Goal: Task Accomplishment & Management: Use online tool/utility

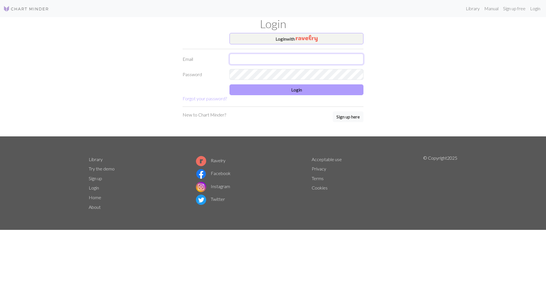
type input "[EMAIL_ADDRESS][DOMAIN_NAME]"
click at [294, 94] on button "Login" at bounding box center [296, 89] width 134 height 11
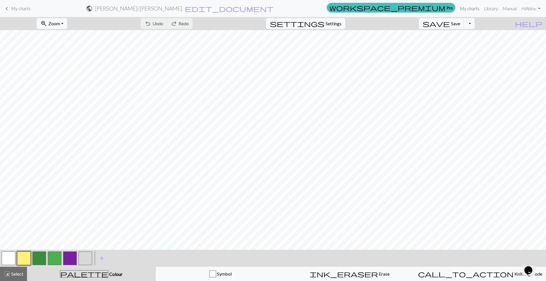
click at [465, 4] on link "My charts" at bounding box center [469, 8] width 24 height 11
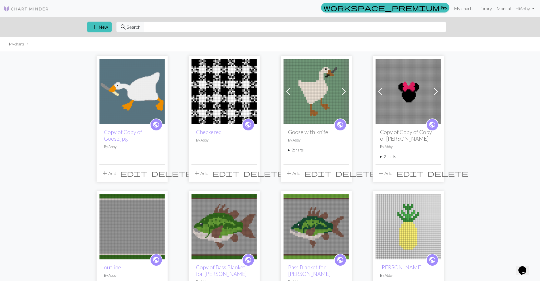
click at [390, 144] on p "By Abby" at bounding box center [408, 146] width 56 height 5
drag, startPoint x: 393, startPoint y: 70, endPoint x: 416, endPoint y: 66, distance: 22.7
click at [393, 124] on div "public Copy of Copy of Copy of [PERSON_NAME] By [PERSON_NAME] 2 charts [PERSON_…" at bounding box center [408, 144] width 65 height 40
click at [432, 120] on span "public" at bounding box center [432, 124] width 7 height 9
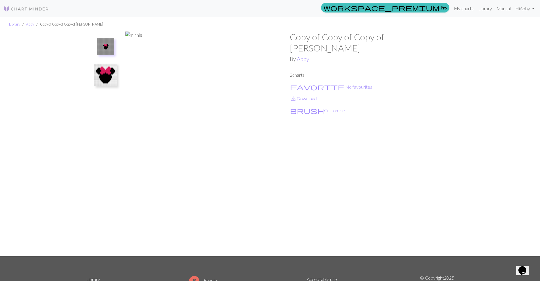
click at [109, 64] on img at bounding box center [105, 75] width 23 height 23
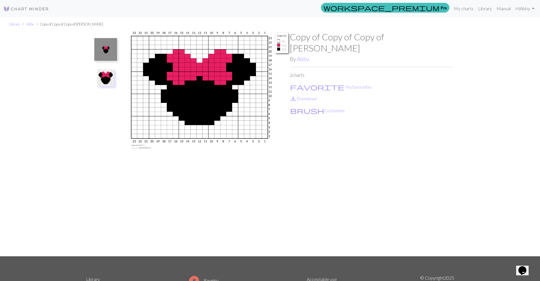
click at [345, 105] on div "Copy of Copy of Copy of minnie By Abby 2 charts favorite No favourites save_alt…" at bounding box center [372, 144] width 165 height 225
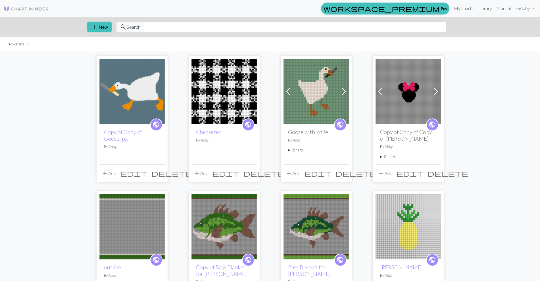
click at [424, 169] on span "edit" at bounding box center [409, 173] width 27 height 8
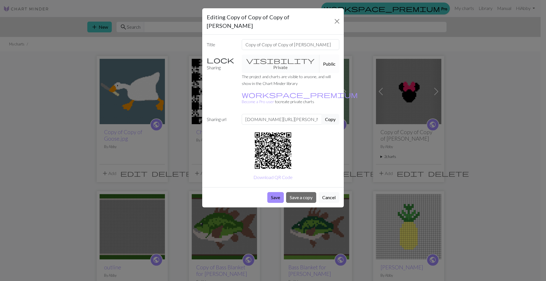
click at [328, 192] on button "Cancel" at bounding box center [328, 197] width 21 height 11
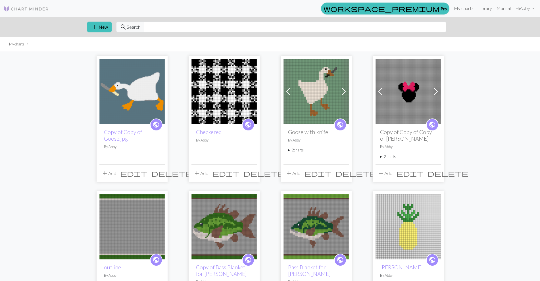
click at [424, 164] on div "add Add edit delete" at bounding box center [408, 173] width 65 height 18
click at [423, 169] on span "edit" at bounding box center [409, 173] width 27 height 8
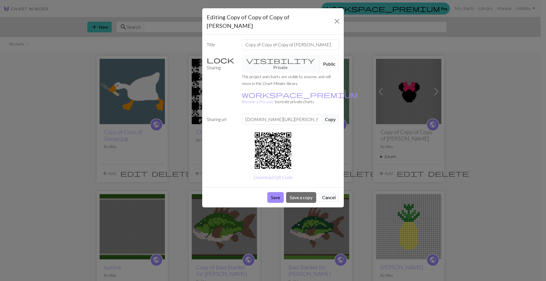
click at [333, 192] on button "Cancel" at bounding box center [328, 197] width 21 height 11
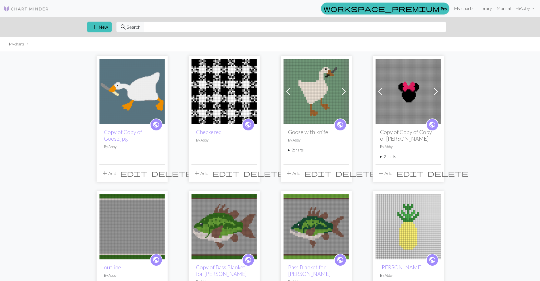
click at [408, 124] on div "public Copy of Copy of Copy of minnie By Abby 2 charts minnie delete Copy of mi…" at bounding box center [408, 144] width 65 height 40
click at [399, 129] on h2 "Copy of Copy of Copy of [PERSON_NAME]" at bounding box center [408, 135] width 56 height 13
click at [384, 154] on summary "2 charts" at bounding box center [408, 156] width 56 height 5
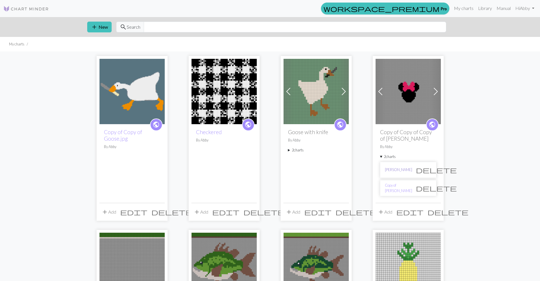
click at [394, 167] on link "minnie" at bounding box center [398, 169] width 27 height 5
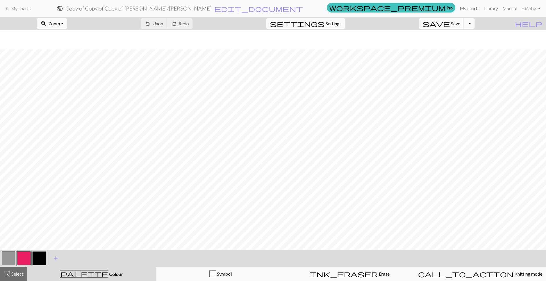
scroll to position [19, 0]
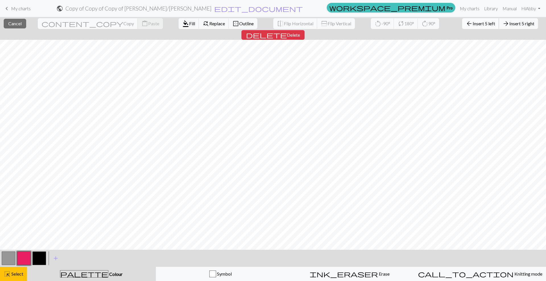
click at [472, 21] on span "Insert 5 left" at bounding box center [483, 23] width 22 height 5
click at [498, 26] on button "arrow_forward Insert 5 right" at bounding box center [517, 23] width 39 height 11
click at [509, 25] on span "Insert 2 right" at bounding box center [521, 23] width 25 height 5
click at [472, 22] on span "Insert 2 left" at bounding box center [483, 23] width 22 height 5
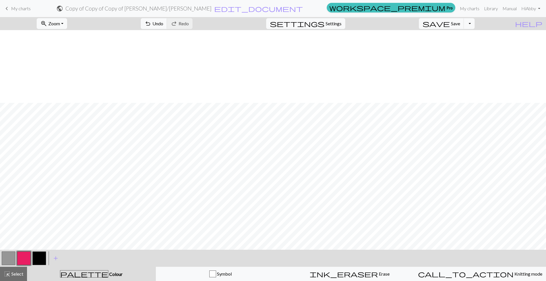
scroll to position [73, 0]
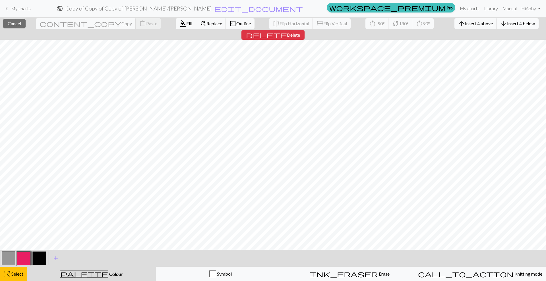
drag, startPoint x: 542, startPoint y: 212, endPoint x: 463, endPoint y: 26, distance: 202.1
click at [500, 26] on span "arrow_downward" at bounding box center [503, 24] width 7 height 8
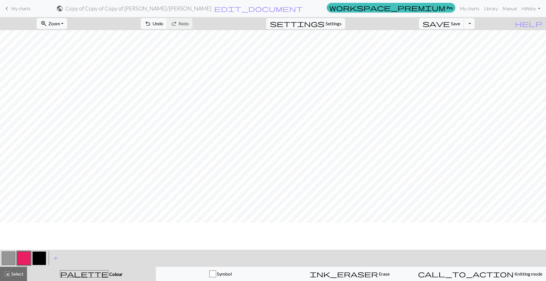
scroll to position [0, 0]
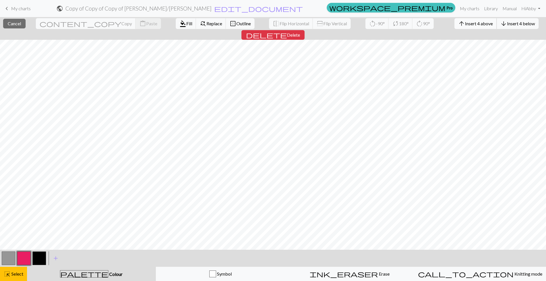
click at [454, 22] on button "arrow_upward Insert 4 above" at bounding box center [475, 23] width 42 height 11
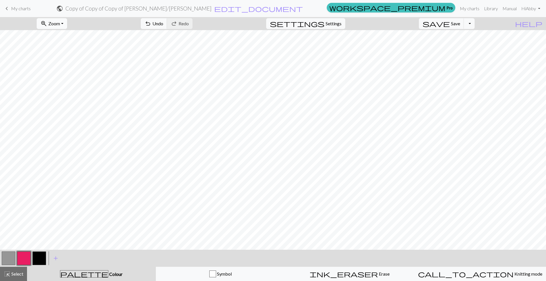
click at [60, 22] on span "Zoom" at bounding box center [54, 23] width 12 height 5
click at [68, 68] on button "50%" at bounding box center [59, 68] width 45 height 9
click at [38, 257] on button "button" at bounding box center [39, 258] width 14 height 14
click at [40, 255] on button "button" at bounding box center [39, 258] width 14 height 14
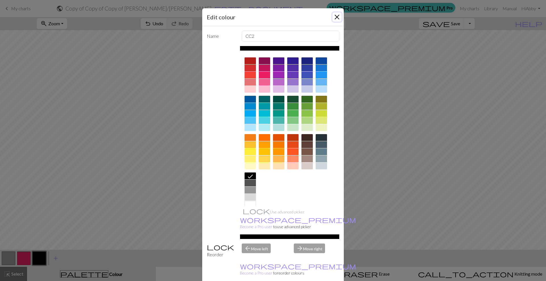
click at [332, 16] on button "Close" at bounding box center [336, 17] width 9 height 9
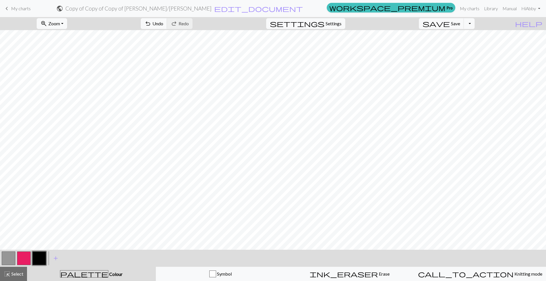
click at [21, 278] on button "highlight_alt Select Select" at bounding box center [13, 274] width 27 height 14
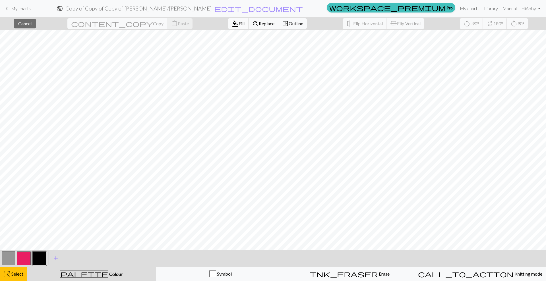
click at [232, 26] on span "format_color_fill" at bounding box center [235, 24] width 7 height 8
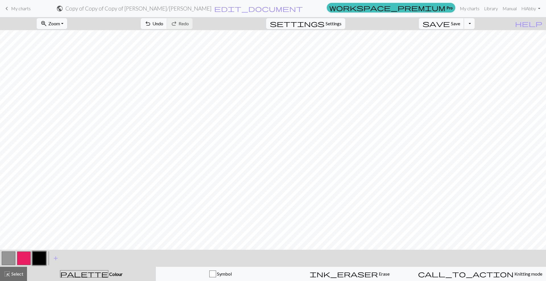
click at [460, 26] on span "Save" at bounding box center [455, 23] width 9 height 5
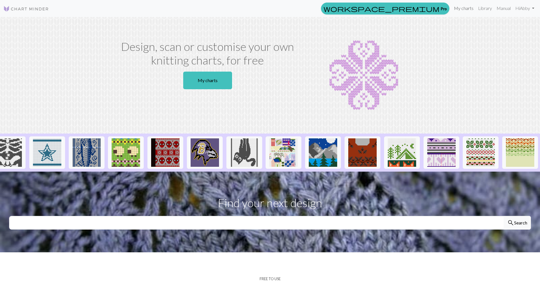
click at [469, 7] on link "My charts" at bounding box center [464, 8] width 24 height 11
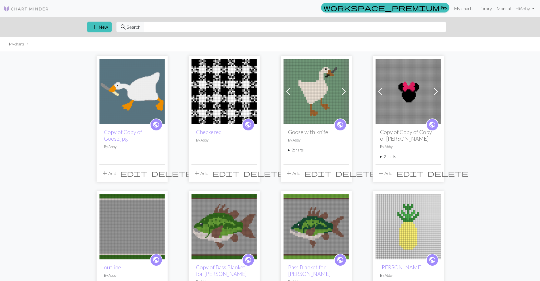
click at [387, 154] on summary "2 charts" at bounding box center [408, 156] width 56 height 5
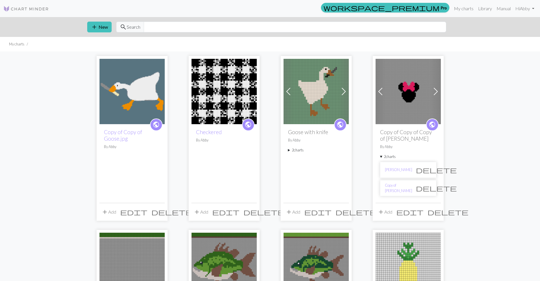
click at [428, 166] on span "delete" at bounding box center [436, 170] width 41 height 8
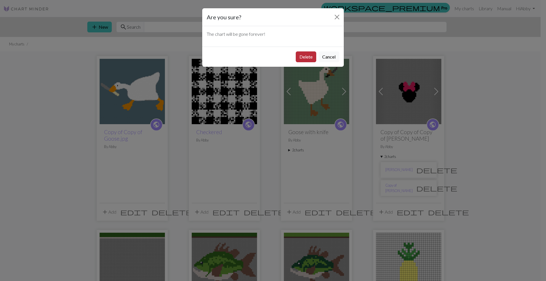
click at [308, 57] on button "Delete" at bounding box center [306, 56] width 20 height 11
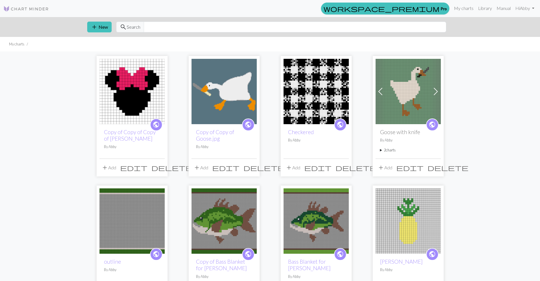
click at [142, 99] on img at bounding box center [131, 91] width 65 height 65
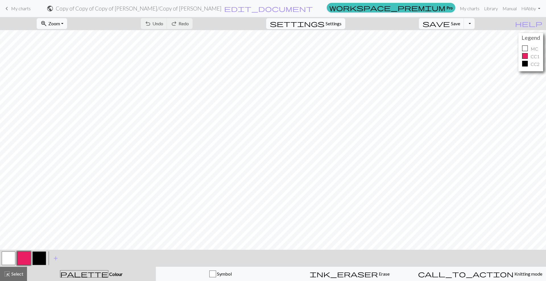
click at [324, 21] on span "settings" at bounding box center [297, 24] width 55 height 8
select select "aran"
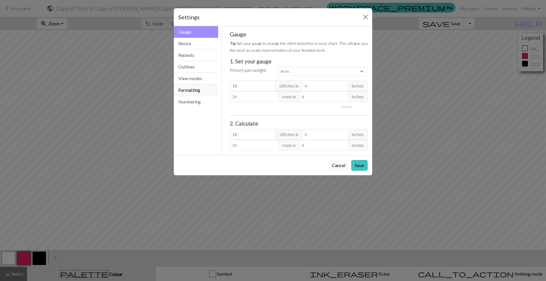
click at [194, 92] on button "Formatting" at bounding box center [196, 90] width 44 height 12
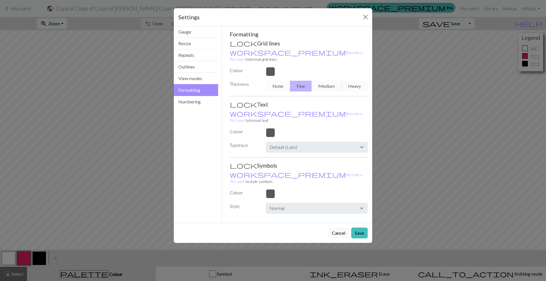
click at [206, 108] on div "Gauge Resize Repeats Outlines View modes Formatting Numbering" at bounding box center [195, 124] width 51 height 197
click at [196, 106] on button "Numbering" at bounding box center [196, 101] width 44 height 11
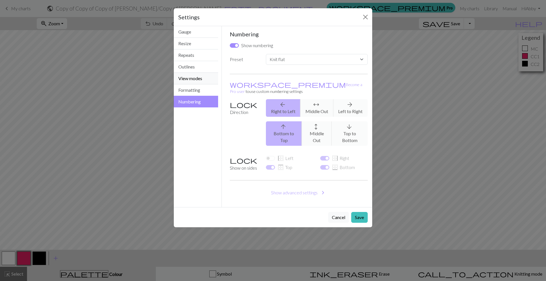
click at [198, 78] on button "View modes" at bounding box center [196, 79] width 44 height 12
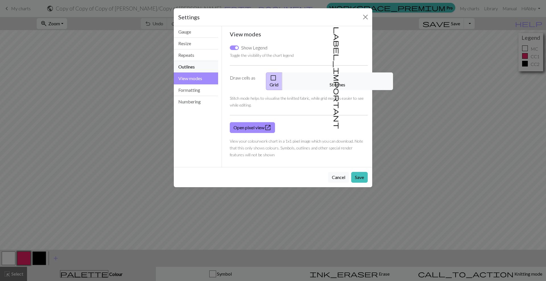
click at [192, 66] on button "Outlines" at bounding box center [196, 67] width 44 height 12
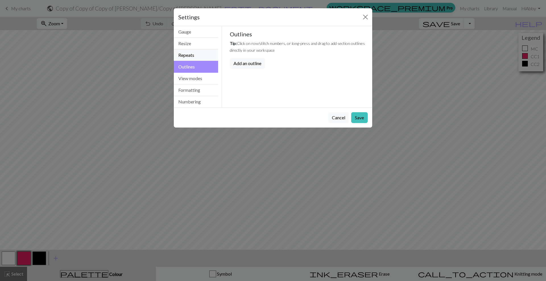
click at [196, 57] on button "Repeats" at bounding box center [196, 55] width 44 height 12
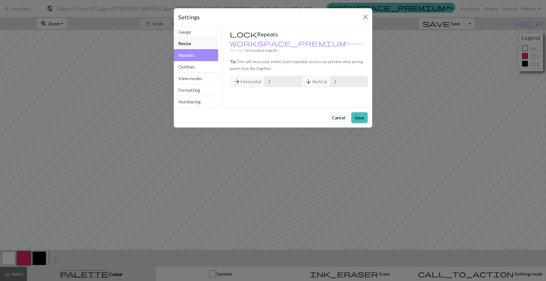
click at [194, 40] on button "Resize" at bounding box center [196, 44] width 44 height 12
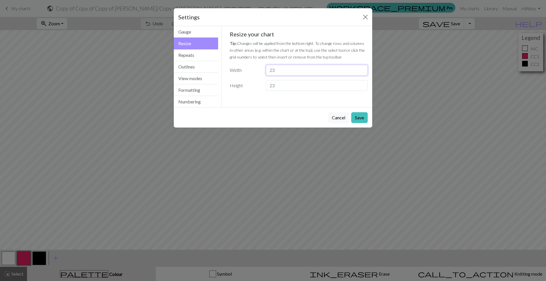
drag, startPoint x: 292, startPoint y: 71, endPoint x: 275, endPoint y: 86, distance: 22.8
click at [290, 70] on input "23" at bounding box center [317, 70] width 102 height 11
drag, startPoint x: 280, startPoint y: 87, endPoint x: 253, endPoint y: 83, distance: 26.7
click at [253, 83] on div "Height 23" at bounding box center [298, 85] width 145 height 11
type input "74"
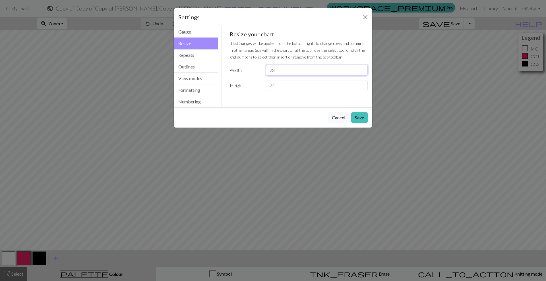
click at [280, 74] on input "23" at bounding box center [317, 70] width 102 height 11
type input "2"
type input "54"
click at [359, 117] on button "Save" at bounding box center [359, 117] width 16 height 11
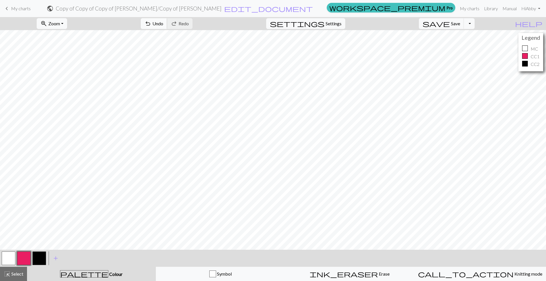
click at [151, 23] on span "undo" at bounding box center [147, 24] width 7 height 8
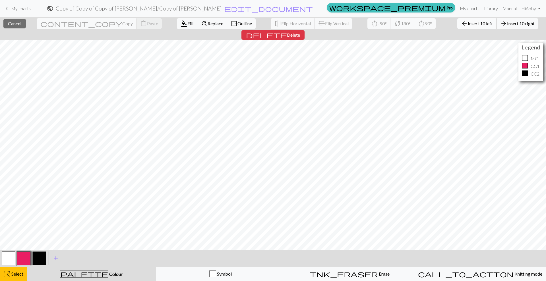
click at [461, 27] on span "arrow_back" at bounding box center [464, 24] width 7 height 8
click at [467, 21] on span "Insert 10 left" at bounding box center [479, 23] width 25 height 5
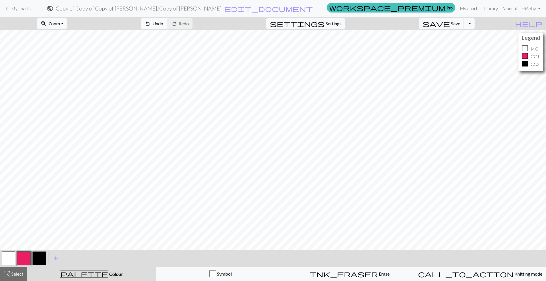
click at [163, 25] on span "Undo" at bounding box center [157, 23] width 11 height 5
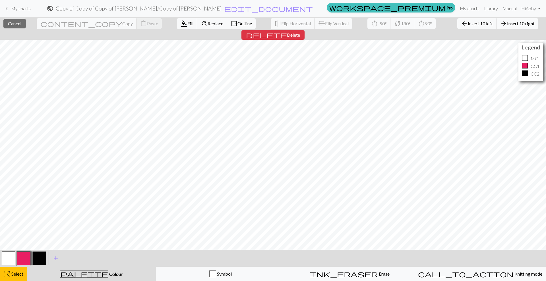
click at [507, 24] on span "Insert 10 right" at bounding box center [521, 23] width 28 height 5
click at [472, 23] on span "Insert 5 left" at bounding box center [483, 23] width 22 height 5
click at [472, 24] on span "Insert 5 left" at bounding box center [483, 23] width 22 height 5
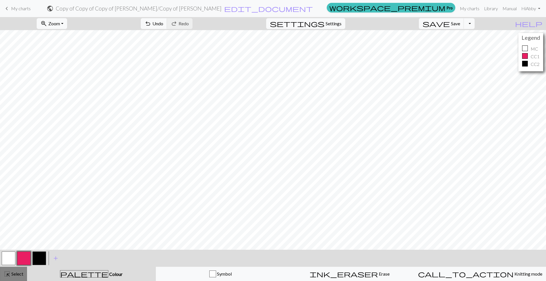
click at [22, 271] on span "Select" at bounding box center [17, 273] width 13 height 5
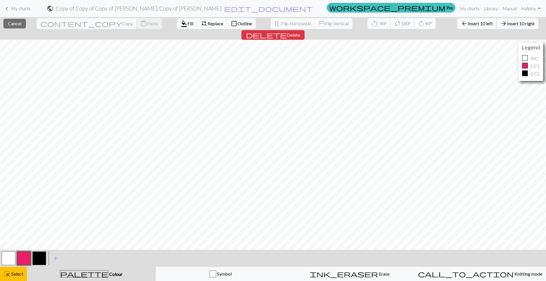
click at [457, 28] on button "arrow_back Insert 10 left" at bounding box center [476, 23] width 39 height 11
click at [500, 26] on span "arrow_forward" at bounding box center [503, 24] width 7 height 8
click at [509, 25] on span "Insert 1 right" at bounding box center [521, 23] width 25 height 5
click at [465, 22] on span "Insert 7 above" at bounding box center [479, 23] width 28 height 5
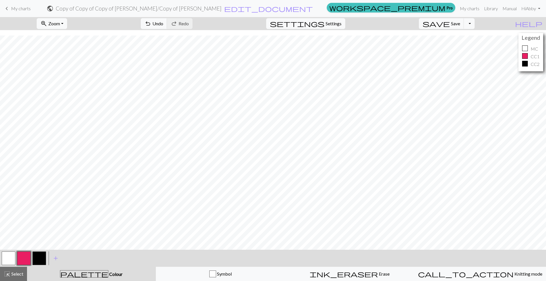
scroll to position [5, 0]
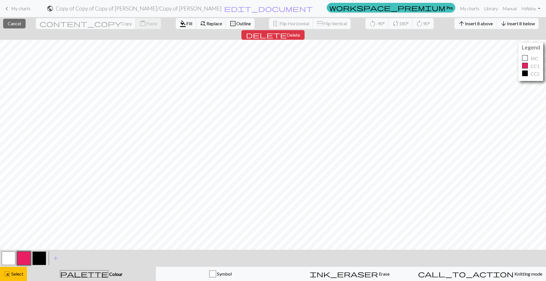
click at [507, 25] on span "Insert 8 below" at bounding box center [521, 23] width 28 height 5
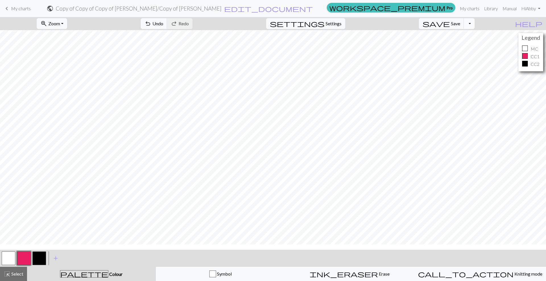
scroll to position [0, 0]
click at [472, 38] on div "Legend MC CC1 CC2" at bounding box center [273, 140] width 546 height 220
drag, startPoint x: 532, startPoint y: 33, endPoint x: 531, endPoint y: 46, distance: 13.1
click at [531, 46] on div "Legend MC CC1 CC2" at bounding box center [530, 52] width 25 height 38
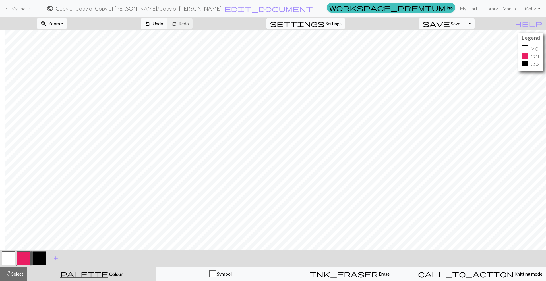
click at [345, 24] on button "settings Settings" at bounding box center [305, 23] width 79 height 11
select select "aran"
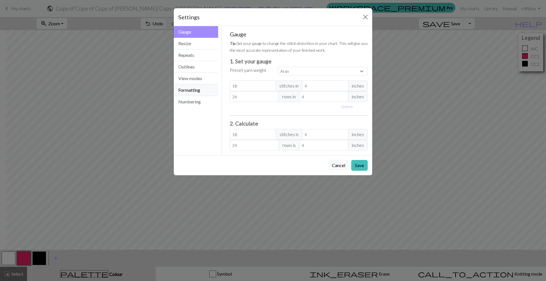
click at [188, 85] on button "Formatting" at bounding box center [196, 90] width 44 height 12
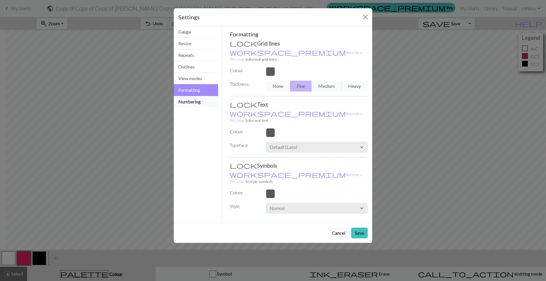
click at [194, 101] on button "Numbering" at bounding box center [196, 101] width 44 height 11
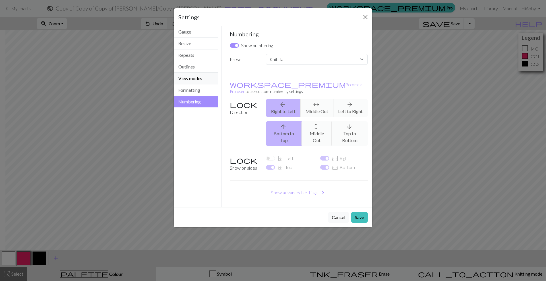
click at [189, 81] on button "View modes" at bounding box center [196, 79] width 44 height 12
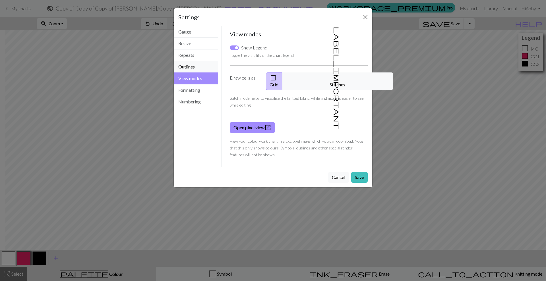
click at [190, 62] on button "Outlines" at bounding box center [196, 67] width 44 height 12
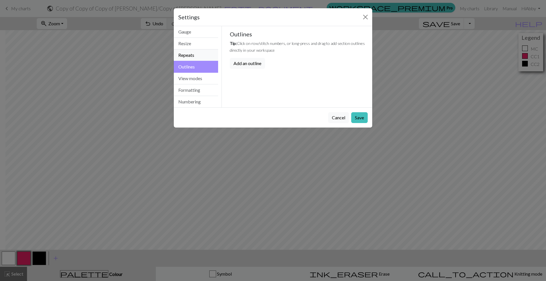
click at [192, 57] on button "Repeats" at bounding box center [196, 55] width 44 height 12
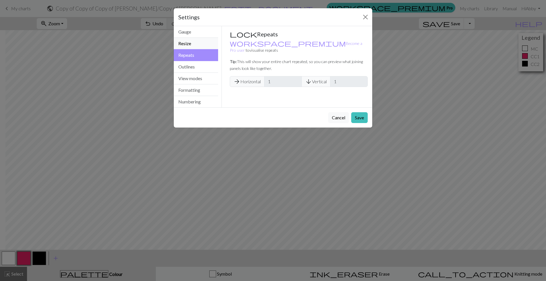
click at [183, 38] on button "Resize" at bounding box center [196, 44] width 44 height 12
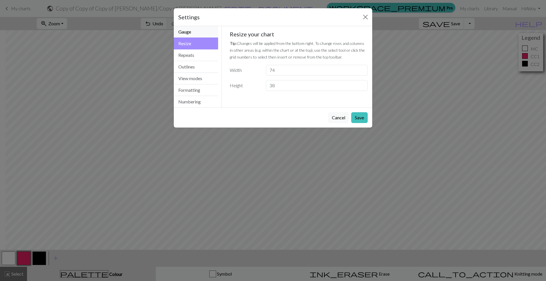
click at [188, 31] on button "Gauge" at bounding box center [196, 32] width 44 height 12
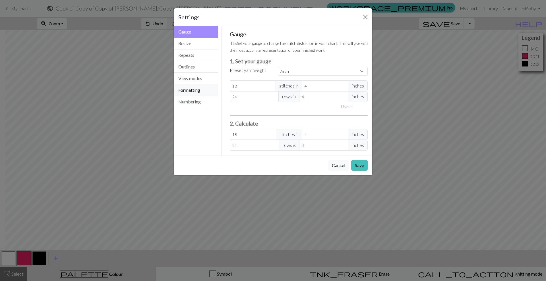
click at [181, 91] on button "Formatting" at bounding box center [196, 90] width 44 height 12
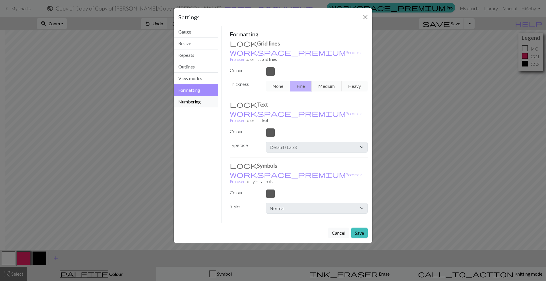
click at [184, 103] on button "Numbering" at bounding box center [196, 101] width 44 height 11
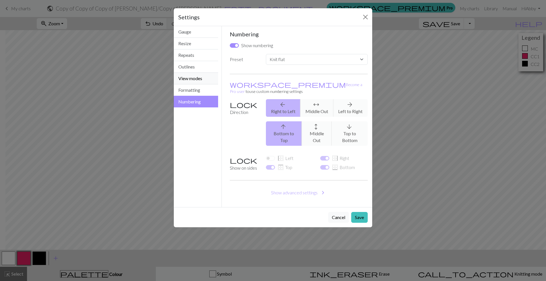
click at [180, 73] on button "View modes" at bounding box center [196, 79] width 44 height 12
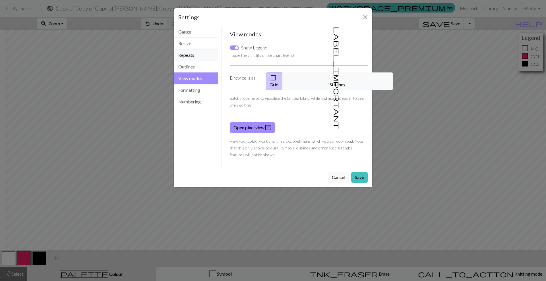
click at [178, 59] on button "Repeats" at bounding box center [196, 55] width 44 height 12
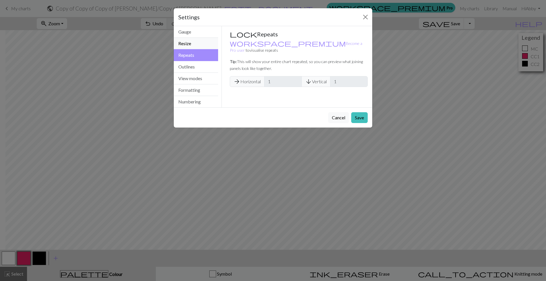
click at [180, 48] on button "Resize" at bounding box center [196, 44] width 44 height 12
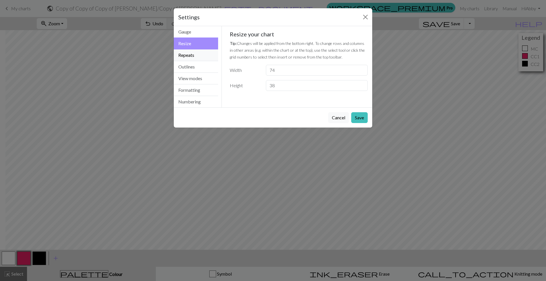
click at [176, 54] on button "Repeats" at bounding box center [196, 55] width 44 height 12
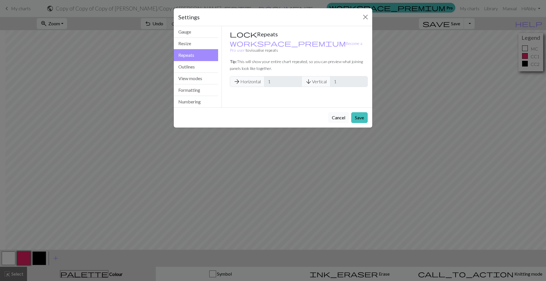
click at [331, 114] on button "Cancel" at bounding box center [338, 117] width 21 height 11
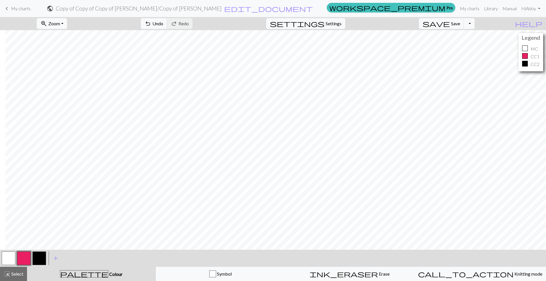
drag, startPoint x: 528, startPoint y: 38, endPoint x: 519, endPoint y: 56, distance: 20.6
click at [520, 56] on div "Legend MC CC1 CC2" at bounding box center [530, 52] width 25 height 38
click at [341, 20] on span "Settings" at bounding box center [333, 23] width 16 height 7
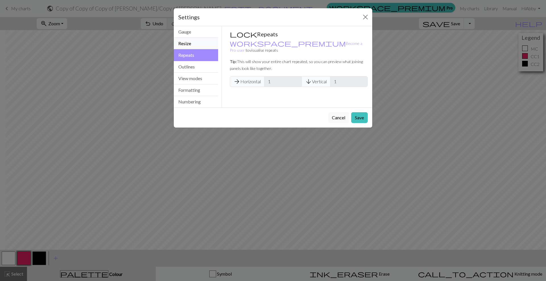
click at [200, 45] on button "Resize" at bounding box center [196, 44] width 44 height 12
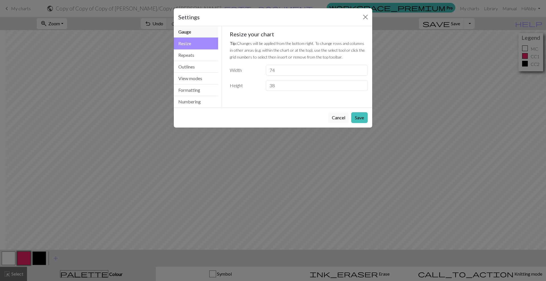
click at [194, 30] on button "Gauge" at bounding box center [196, 32] width 44 height 12
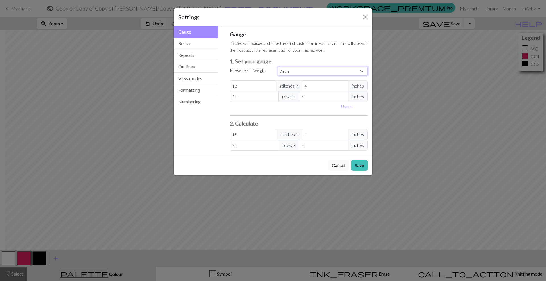
click at [303, 71] on select "Custom Square Lace Light Fingering Fingering Sport Double knit Worsted Aran Bul…" at bounding box center [323, 71] width 90 height 9
select select "fingering"
click at [278, 67] on select "Custom Square Lace Light Fingering Fingering Sport Double knit Worsted Aran Bul…" at bounding box center [323, 71] width 90 height 9
type input "28"
type input "36"
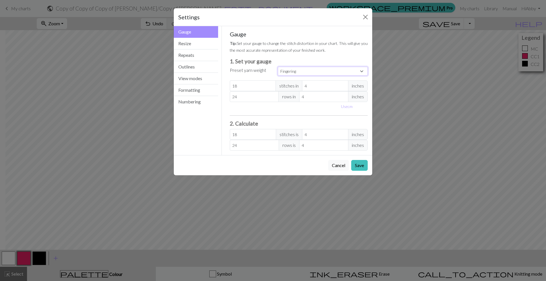
type input "28"
type input "36"
click at [355, 167] on button "Save" at bounding box center [359, 165] width 16 height 11
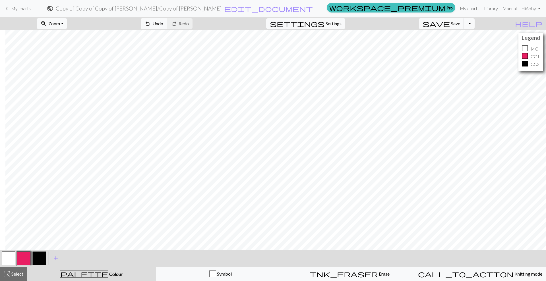
scroll to position [0, 29]
click at [151, 25] on span "undo" at bounding box center [147, 24] width 7 height 8
click at [324, 24] on span "settings" at bounding box center [297, 24] width 55 height 8
select select "aran"
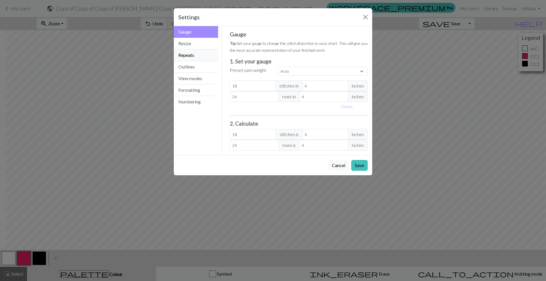
click at [212, 52] on button "Repeats" at bounding box center [196, 55] width 44 height 12
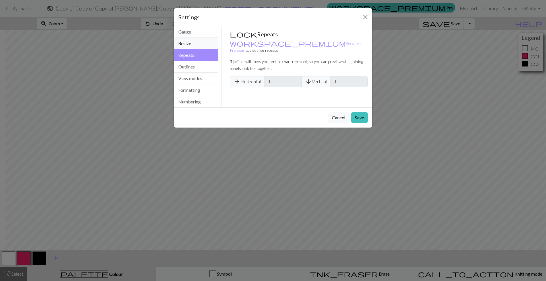
click at [192, 46] on button "Resize" at bounding box center [196, 44] width 44 height 12
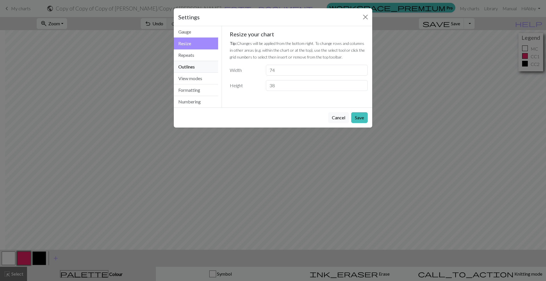
click at [195, 63] on button "Outlines" at bounding box center [196, 67] width 44 height 12
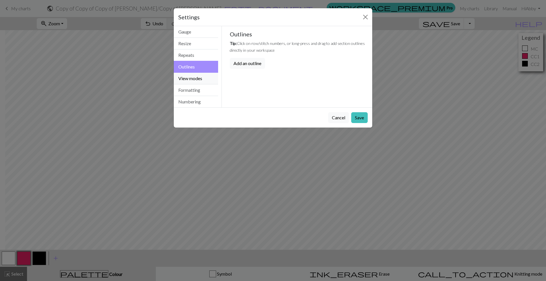
click at [195, 77] on button "View modes" at bounding box center [196, 79] width 44 height 12
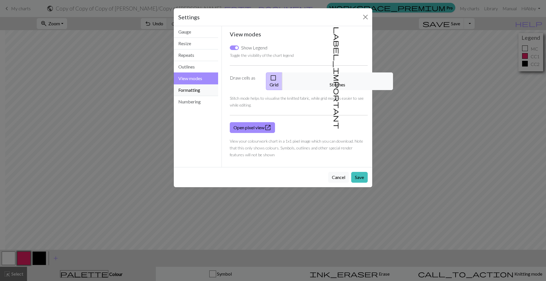
click at [206, 90] on button "Formatting" at bounding box center [196, 90] width 44 height 12
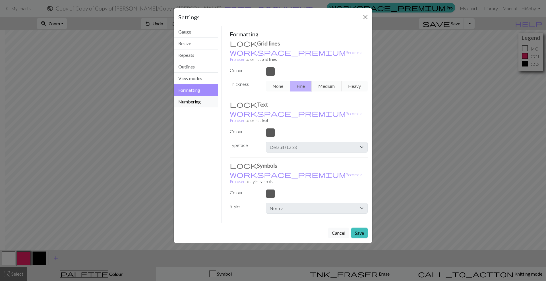
click at [199, 101] on button "Numbering" at bounding box center [196, 101] width 44 height 11
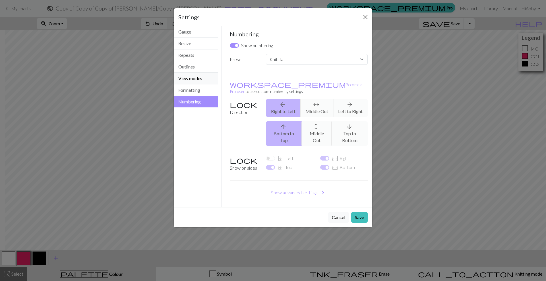
click at [195, 81] on button "View modes" at bounding box center [196, 79] width 44 height 12
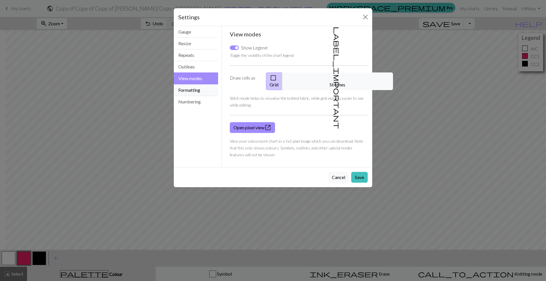
click at [193, 89] on button "Formatting" at bounding box center [196, 90] width 44 height 12
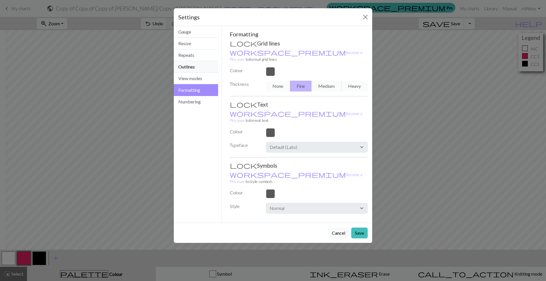
click at [190, 70] on button "Outlines" at bounding box center [196, 67] width 44 height 12
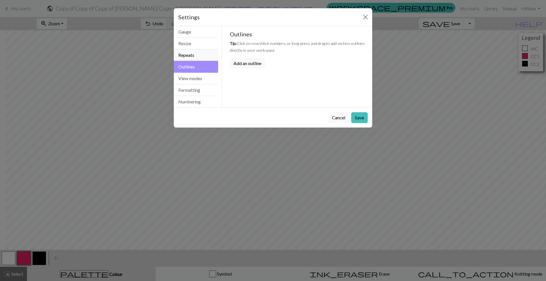
click at [190, 57] on button "Repeats" at bounding box center [196, 55] width 44 height 12
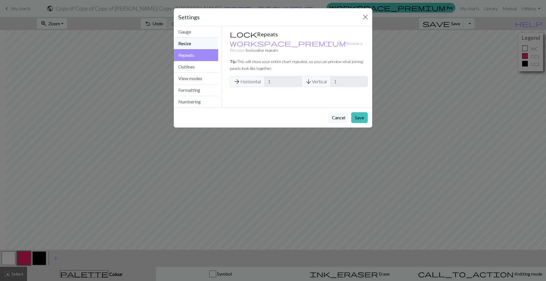
click at [192, 41] on button "Resize" at bounding box center [196, 44] width 44 height 12
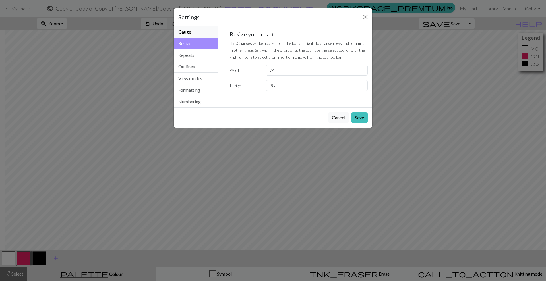
click at [188, 28] on button "Gauge" at bounding box center [196, 32] width 44 height 12
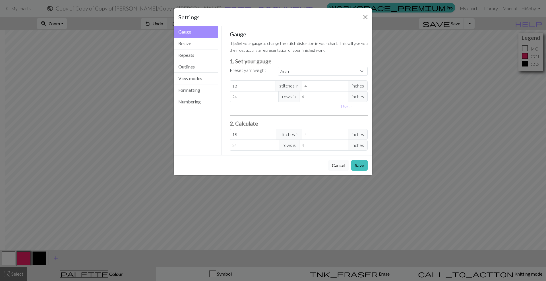
click at [339, 164] on button "Cancel" at bounding box center [338, 165] width 21 height 11
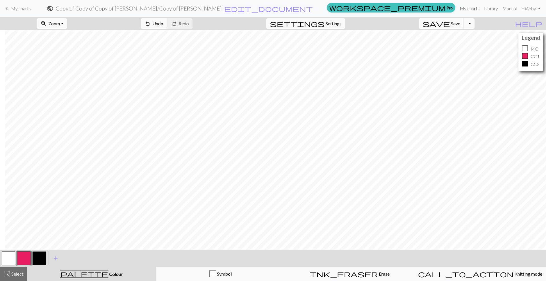
click at [7, 258] on button "button" at bounding box center [9, 258] width 14 height 14
click at [499, 41] on div "Legend MC CC1 CC2" at bounding box center [273, 140] width 546 height 220
drag, startPoint x: 529, startPoint y: 41, endPoint x: 515, endPoint y: 27, distance: 19.9
click at [511, 27] on div "zoom_in Zoom Zoom Fit all Fit width Fit height 50% 100% 150% 200% undo Undo Und…" at bounding box center [255, 23] width 511 height 13
click at [337, 16] on nav "keyboard_arrow_left My charts public Copy of Copy of Copy of minnie / Copy of m…" at bounding box center [273, 8] width 546 height 17
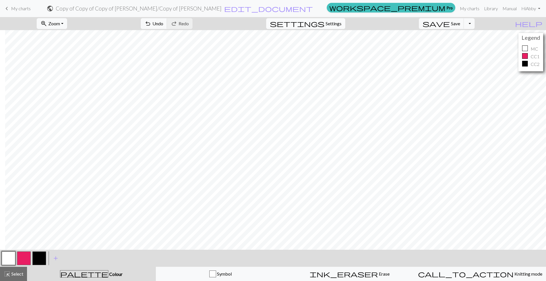
click at [339, 22] on span "Settings" at bounding box center [333, 23] width 16 height 7
select select "aran"
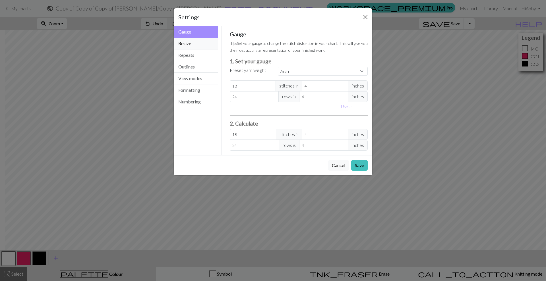
click at [207, 43] on button "Resize" at bounding box center [196, 44] width 44 height 12
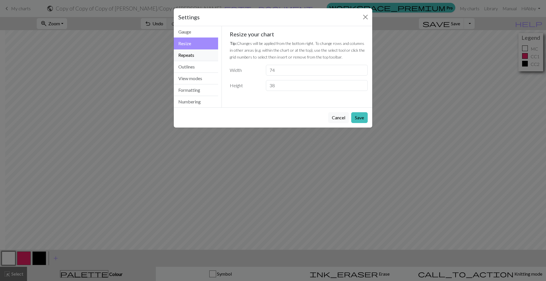
click at [198, 54] on button "Repeats" at bounding box center [196, 55] width 44 height 12
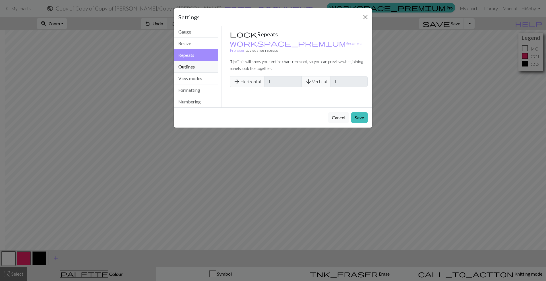
click at [194, 72] on button "Outlines" at bounding box center [196, 67] width 44 height 12
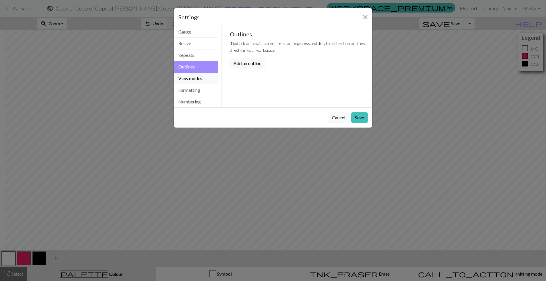
click at [194, 80] on button "View modes" at bounding box center [196, 79] width 44 height 12
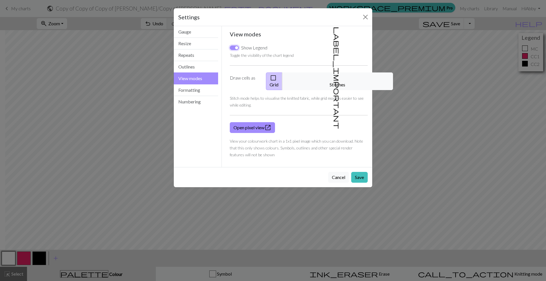
click at [234, 48] on input "Show Legend" at bounding box center [234, 47] width 9 height 5
checkbox input "false"
click at [361, 173] on button "Save" at bounding box center [359, 177] width 16 height 11
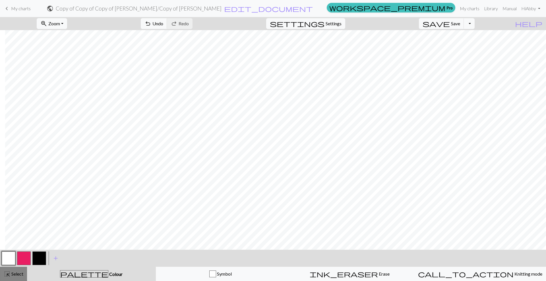
click at [12, 279] on button "highlight_alt Select Select" at bounding box center [13, 274] width 27 height 14
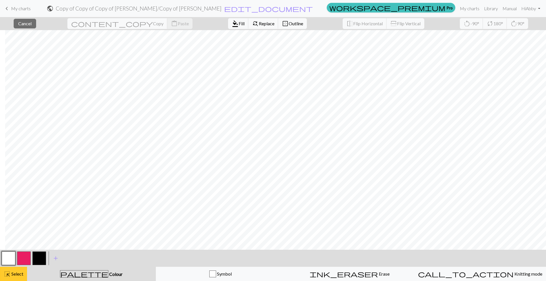
click at [18, 274] on span "Select" at bounding box center [17, 273] width 13 height 5
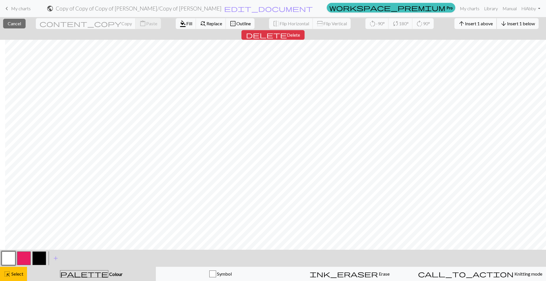
click at [454, 28] on button "arrow_upward Insert 1 above" at bounding box center [475, 23] width 42 height 11
click at [454, 28] on button "arrow_upward Insert 5 above" at bounding box center [475, 23] width 42 height 11
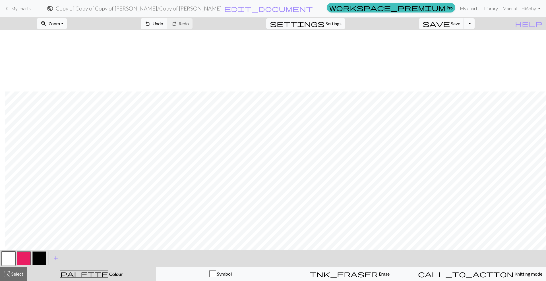
scroll to position [61, 50]
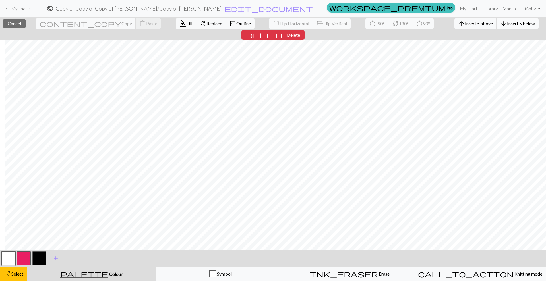
click at [507, 25] on span "Insert 5 below" at bounding box center [521, 23] width 28 height 5
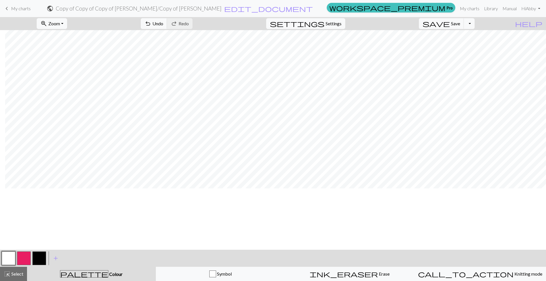
scroll to position [0, 50]
click at [324, 24] on button "settings Settings" at bounding box center [305, 23] width 79 height 11
select select "aran"
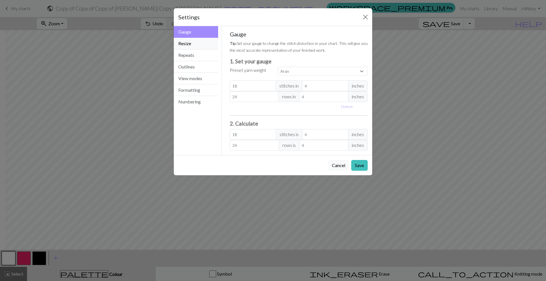
click at [185, 43] on button "Resize" at bounding box center [196, 44] width 44 height 12
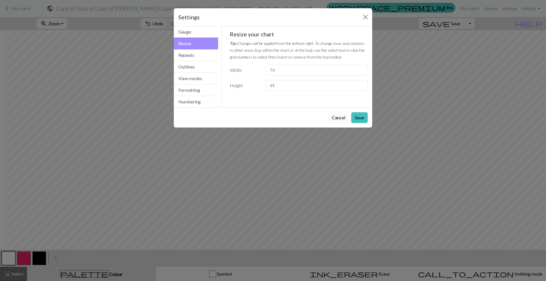
click at [341, 117] on button "Cancel" at bounding box center [338, 117] width 21 height 11
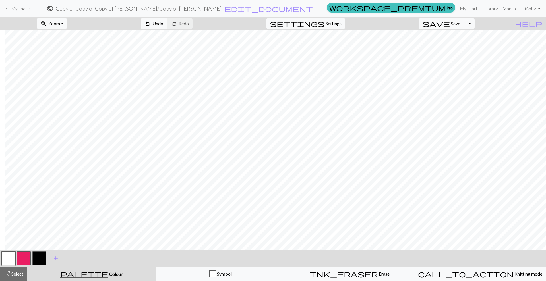
click at [5, 273] on span "highlight_alt" at bounding box center [7, 274] width 7 height 8
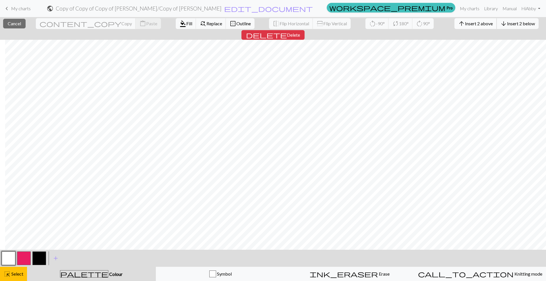
click at [454, 27] on button "arrow_upward Insert 2 above" at bounding box center [475, 23] width 42 height 11
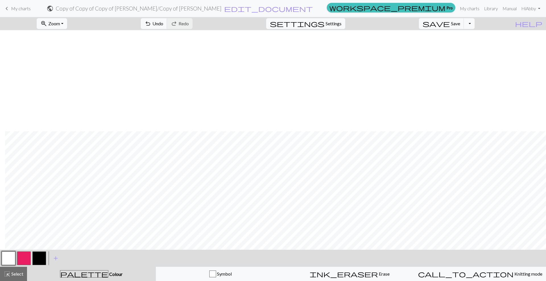
scroll to position [101, 50]
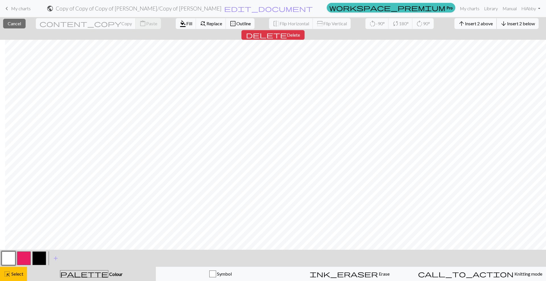
click at [454, 22] on button "arrow_upward Insert 2 above" at bounding box center [475, 23] width 42 height 11
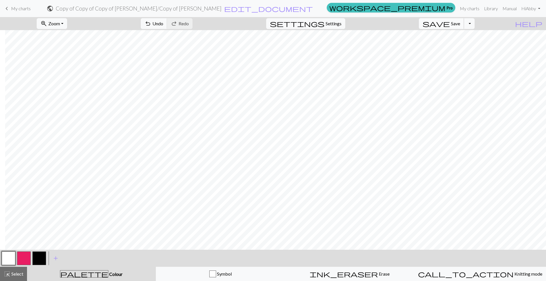
drag, startPoint x: 453, startPoint y: 22, endPoint x: 459, endPoint y: 22, distance: 6.5
click at [459, 22] on button "save Save Save" at bounding box center [441, 23] width 45 height 11
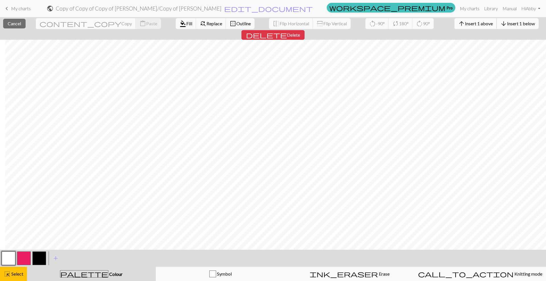
click at [465, 26] on span "Insert 1 above" at bounding box center [479, 23] width 28 height 5
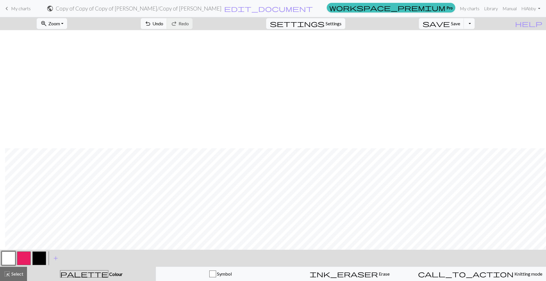
scroll to position [118, 50]
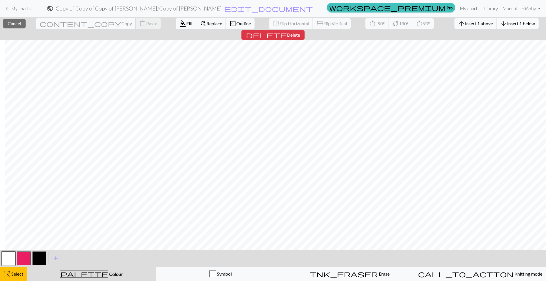
click at [496, 27] on button "arrow_downward Insert 1 below" at bounding box center [517, 23] width 42 height 11
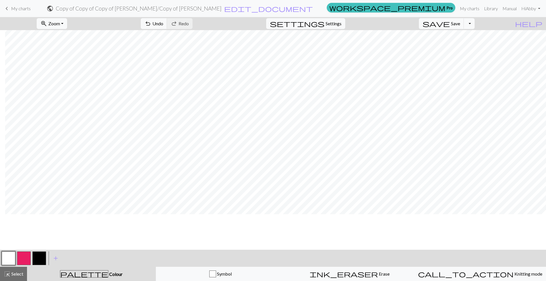
scroll to position [0, 50]
click at [3, 259] on button "button" at bounding box center [9, 258] width 14 height 14
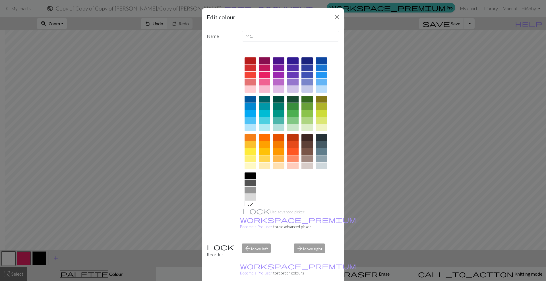
click at [247, 189] on div at bounding box center [249, 190] width 11 height 7
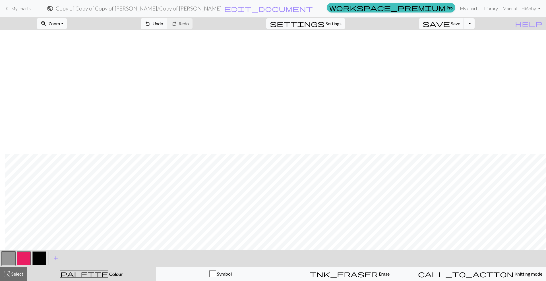
scroll to position [124, 50]
click at [6, 273] on span "highlight_alt" at bounding box center [7, 274] width 7 height 8
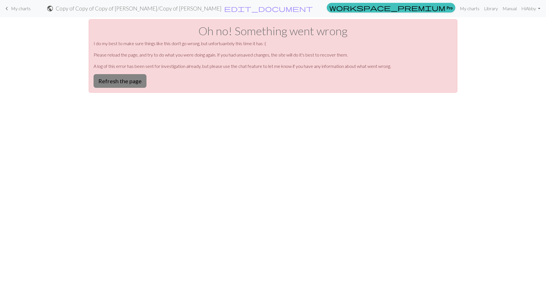
click at [105, 82] on button "Refresh the page" at bounding box center [119, 81] width 53 height 14
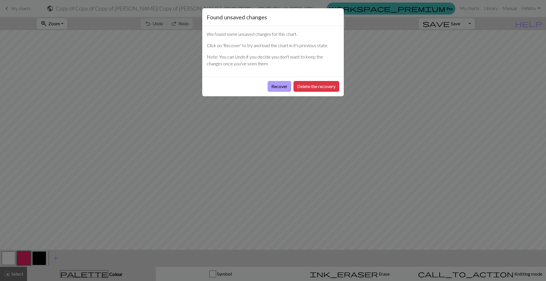
click at [279, 84] on button "Recover" at bounding box center [279, 86] width 24 height 11
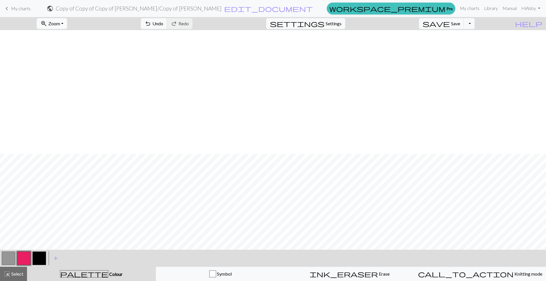
scroll to position [124, 0]
click at [459, 18] on button "save Save Save" at bounding box center [441, 23] width 45 height 11
click at [24, 278] on button "highlight_alt Select Select" at bounding box center [13, 274] width 27 height 14
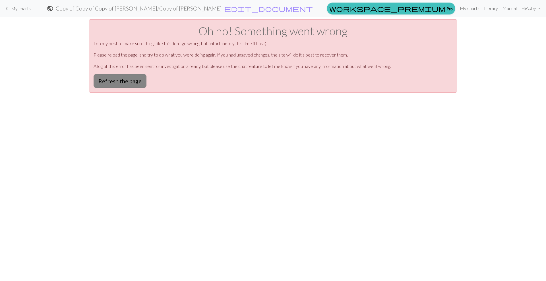
click at [117, 83] on button "Refresh the page" at bounding box center [119, 81] width 53 height 14
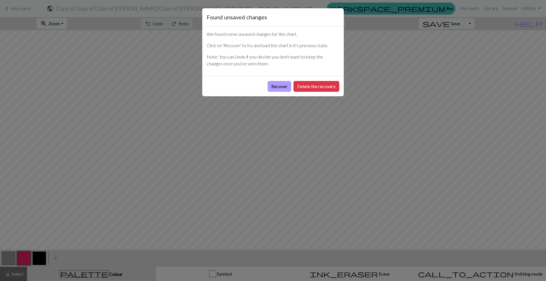
click at [276, 85] on button "Recover" at bounding box center [279, 86] width 24 height 11
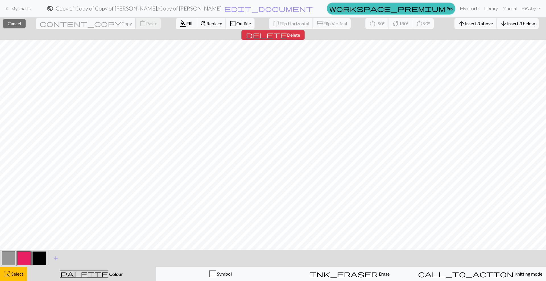
click at [39, 255] on button "button" at bounding box center [39, 258] width 14 height 14
click at [176, 22] on button "format_color_fill Fill" at bounding box center [186, 23] width 20 height 11
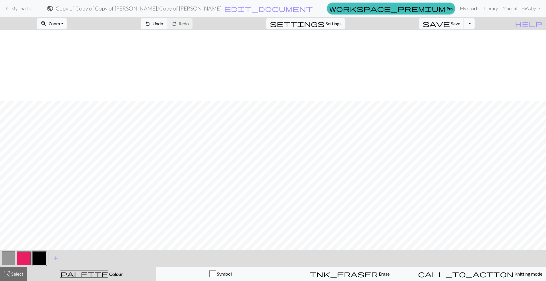
scroll to position [124, 0]
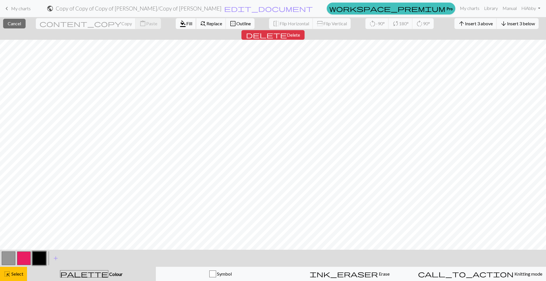
click at [186, 21] on span "Fill" at bounding box center [189, 23] width 6 height 5
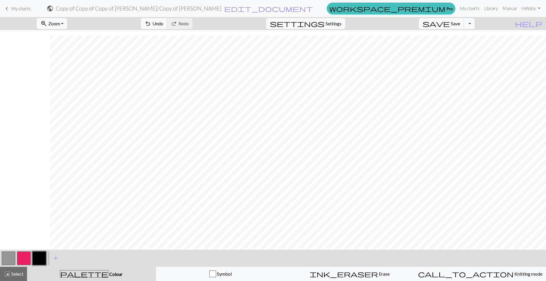
scroll to position [124, 50]
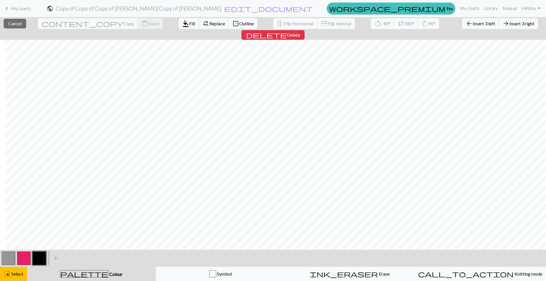
click at [178, 23] on button "format_color_fill Fill" at bounding box center [188, 23] width 20 height 11
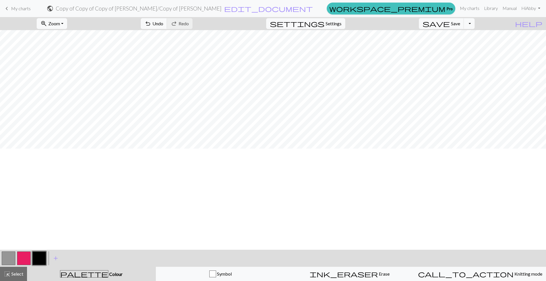
scroll to position [17, 0]
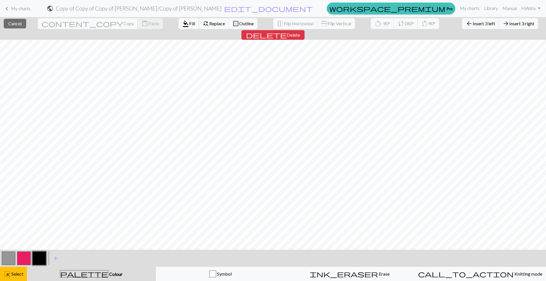
click at [182, 27] on span "format_color_fill" at bounding box center [185, 24] width 7 height 8
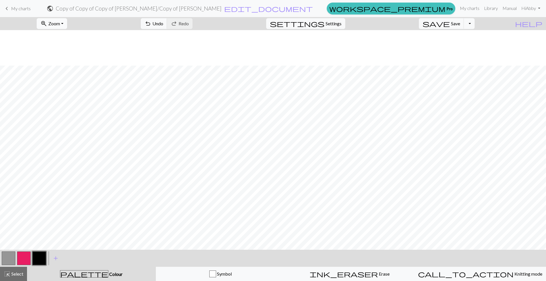
scroll to position [53, 0]
click at [59, 18] on button "zoom_in Zoom Zoom" at bounding box center [52, 23] width 30 height 11
click at [60, 69] on button "50%" at bounding box center [59, 68] width 45 height 9
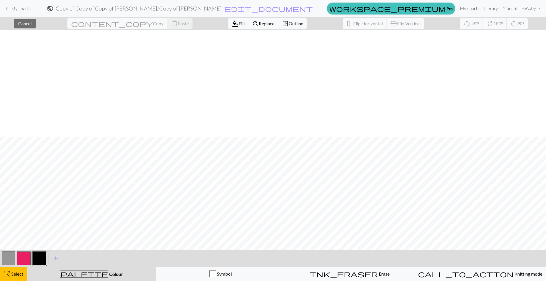
scroll to position [107, 0]
click at [36, 259] on button "button" at bounding box center [39, 258] width 14 height 14
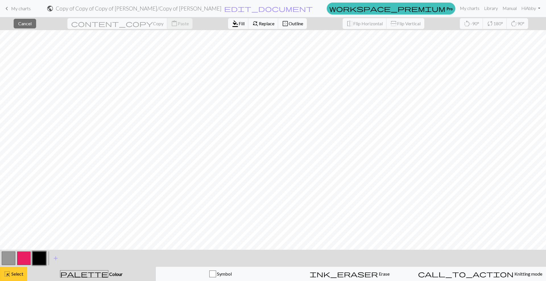
drag, startPoint x: 8, startPoint y: 278, endPoint x: 24, endPoint y: 274, distance: 16.1
click at [9, 278] on button "highlight_alt Select Select" at bounding box center [13, 274] width 27 height 14
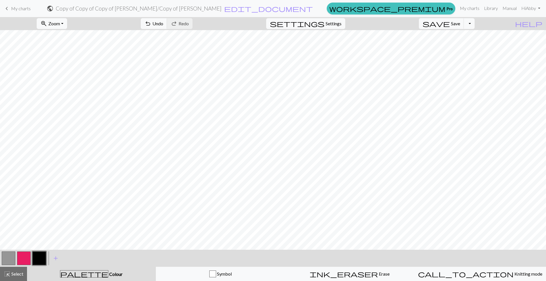
click at [13, 259] on button "button" at bounding box center [9, 258] width 14 height 14
click at [26, 263] on button "button" at bounding box center [24, 258] width 14 height 14
click at [38, 260] on button "button" at bounding box center [39, 258] width 14 height 14
click at [6, 258] on button "button" at bounding box center [9, 258] width 14 height 14
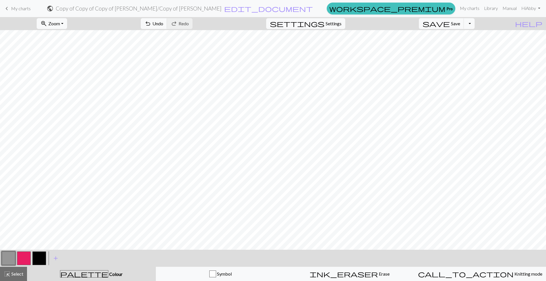
click at [44, 257] on button "button" at bounding box center [39, 258] width 14 height 14
click at [24, 258] on button "button" at bounding box center [24, 258] width 14 height 14
click at [10, 258] on button "button" at bounding box center [9, 258] width 14 height 14
click at [26, 262] on button "button" at bounding box center [24, 258] width 14 height 14
click at [38, 258] on button "button" at bounding box center [39, 258] width 14 height 14
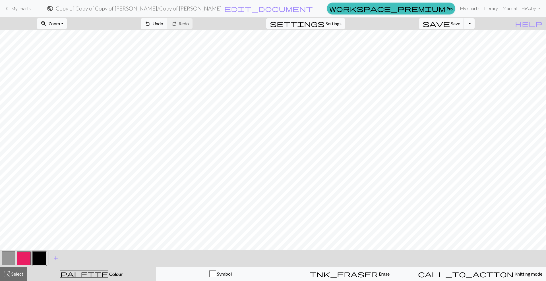
click at [25, 259] on button "button" at bounding box center [24, 258] width 14 height 14
drag, startPoint x: 37, startPoint y: 255, endPoint x: 43, endPoint y: 250, distance: 8.1
click at [37, 255] on button "button" at bounding box center [39, 258] width 14 height 14
click at [163, 21] on span "Undo" at bounding box center [157, 23] width 11 height 5
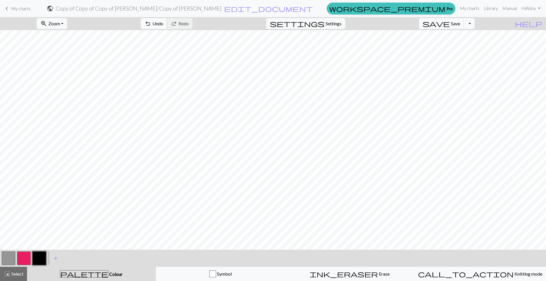
click at [163, 21] on span "Undo" at bounding box center [157, 23] width 11 height 5
click at [163, 22] on span "Undo" at bounding box center [157, 23] width 11 height 5
click at [163, 23] on span "Undo" at bounding box center [157, 23] width 11 height 5
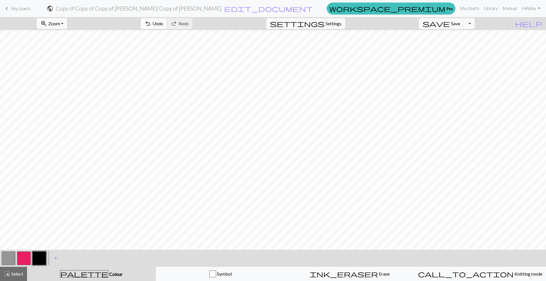
click at [167, 24] on button "undo Undo Undo" at bounding box center [154, 23] width 26 height 11
drag, startPoint x: 184, startPoint y: 24, endPoint x: 177, endPoint y: 24, distance: 6.8
click at [151, 24] on span "undo" at bounding box center [147, 24] width 7 height 8
click at [167, 24] on button "undo Undo Undo" at bounding box center [154, 23] width 26 height 11
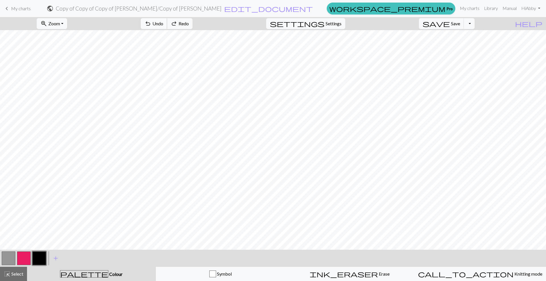
click at [167, 24] on button "undo Undo Undo" at bounding box center [154, 23] width 26 height 11
click at [151, 23] on span "undo" at bounding box center [147, 24] width 7 height 8
click at [151, 21] on span "undo" at bounding box center [147, 24] width 7 height 8
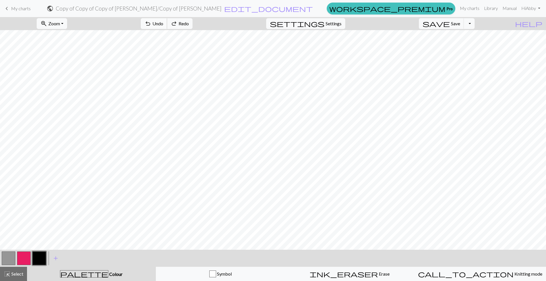
click at [151, 21] on span "undo" at bounding box center [147, 24] width 7 height 8
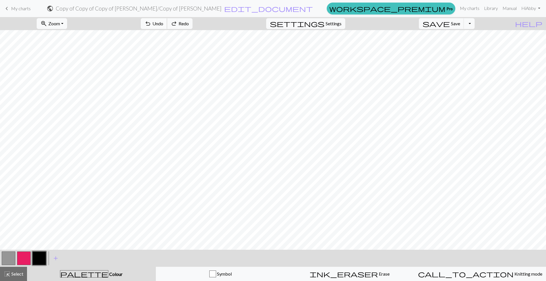
click at [151, 21] on span "undo" at bounding box center [147, 24] width 7 height 8
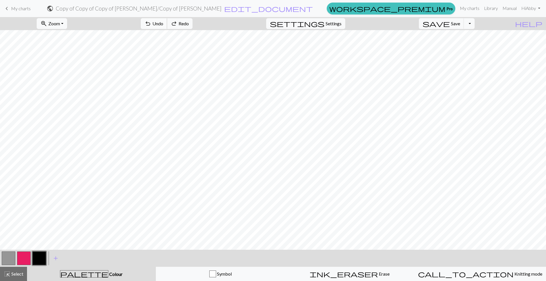
click at [151, 21] on span "undo" at bounding box center [147, 24] width 7 height 8
click at [167, 21] on button "undo Undo Undo" at bounding box center [154, 23] width 26 height 11
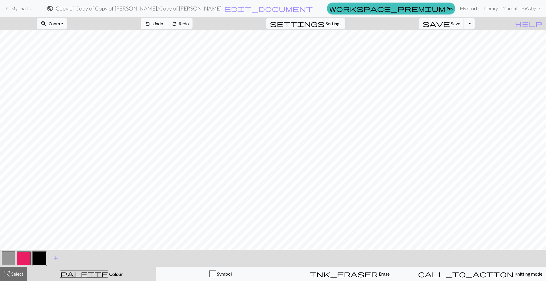
click at [167, 21] on button "undo Undo Undo" at bounding box center [154, 23] width 26 height 11
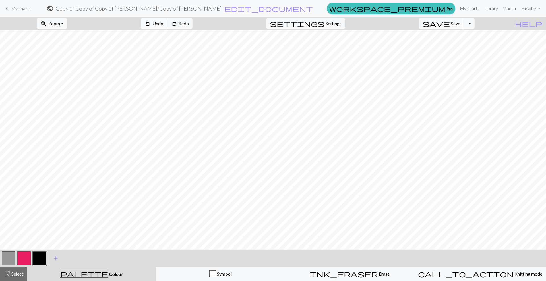
click at [167, 21] on button "undo Undo Undo" at bounding box center [154, 23] width 26 height 11
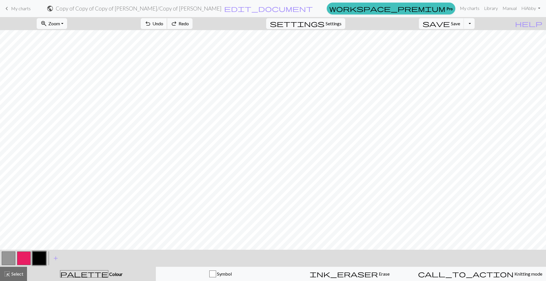
click at [167, 21] on button "undo Undo Undo" at bounding box center [154, 23] width 26 height 11
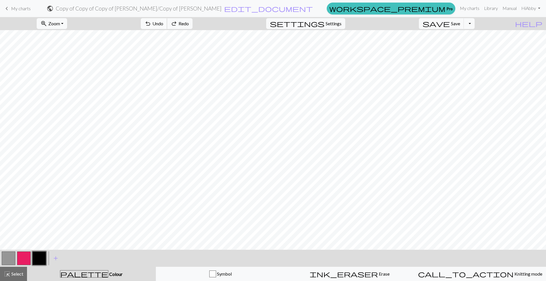
click at [167, 21] on button "undo Undo Undo" at bounding box center [154, 23] width 26 height 11
click at [184, 21] on div "undo Undo Undo redo Redo Redo" at bounding box center [166, 23] width 60 height 13
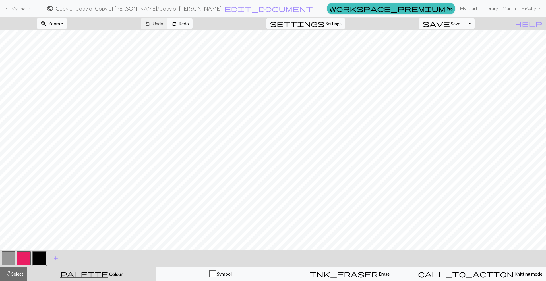
click at [184, 21] on div "undo Undo Undo redo Redo Redo" at bounding box center [166, 23] width 60 height 13
click at [186, 21] on div "undo Undo Undo redo Redo Redo" at bounding box center [166, 23] width 60 height 13
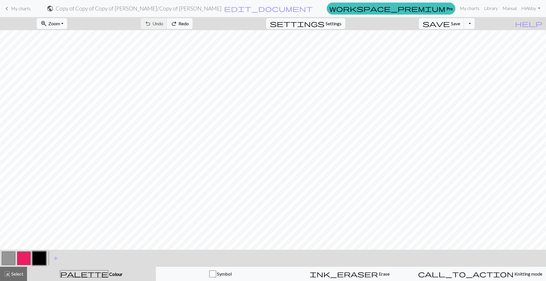
click at [186, 21] on div "undo Undo Undo redo Redo Redo" at bounding box center [166, 23] width 60 height 13
click at [193, 24] on div "undo Undo Undo redo Redo Redo" at bounding box center [166, 23] width 60 height 13
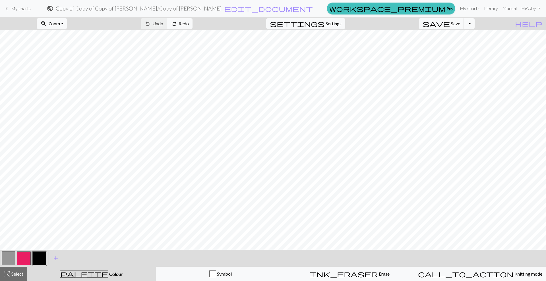
click at [9, 257] on button "button" at bounding box center [9, 258] width 14 height 14
drag, startPoint x: 44, startPoint y: 260, endPoint x: 69, endPoint y: 251, distance: 26.2
click at [45, 260] on button "button" at bounding box center [39, 258] width 14 height 14
click at [167, 24] on button "undo Undo Undo" at bounding box center [154, 23] width 26 height 11
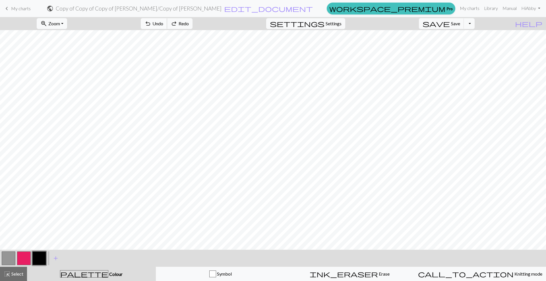
click at [167, 24] on button "undo Undo Undo" at bounding box center [154, 23] width 26 height 11
click at [5, 256] on button "button" at bounding box center [9, 258] width 14 height 14
click at [13, 273] on span "Select" at bounding box center [17, 273] width 13 height 5
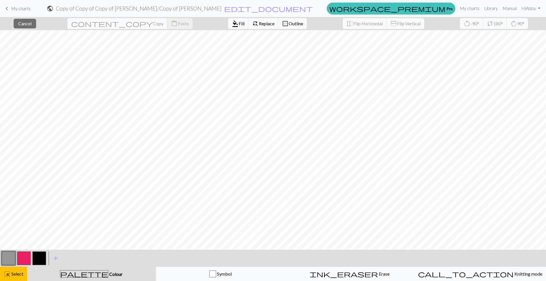
click at [15, 252] on button "button" at bounding box center [9, 258] width 14 height 14
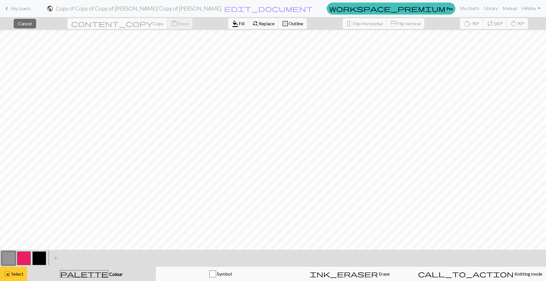
click at [5, 276] on span "highlight_alt" at bounding box center [7, 274] width 7 height 8
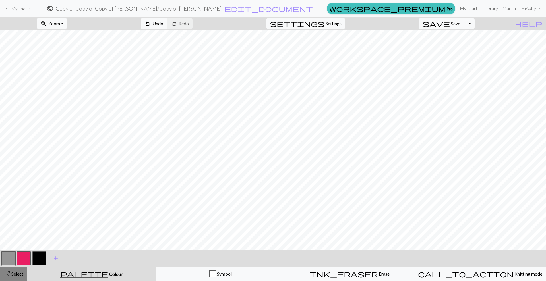
click at [12, 272] on span "Select" at bounding box center [17, 273] width 13 height 5
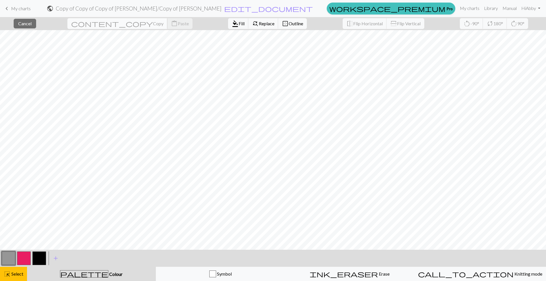
click at [95, 21] on span "content_copy" at bounding box center [112, 24] width 82 height 8
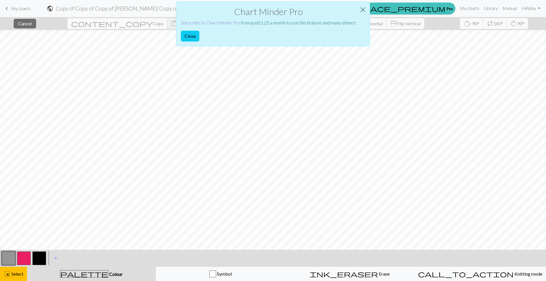
click at [200, 21] on link "Subscribe to Chart Minder Pro" at bounding box center [210, 22] width 59 height 5
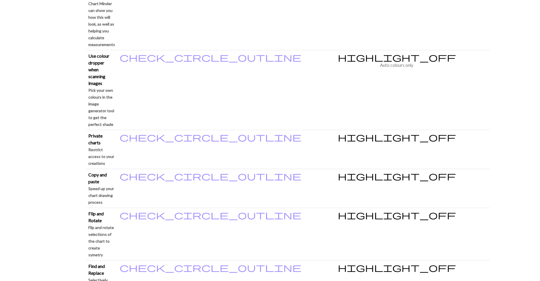
scroll to position [568, 0]
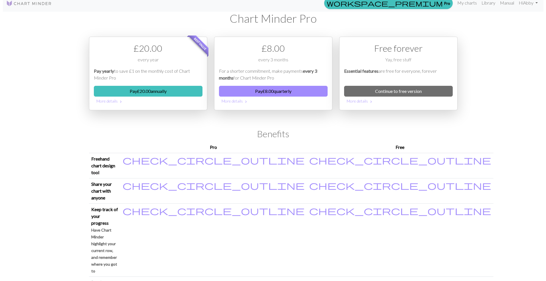
scroll to position [0, 0]
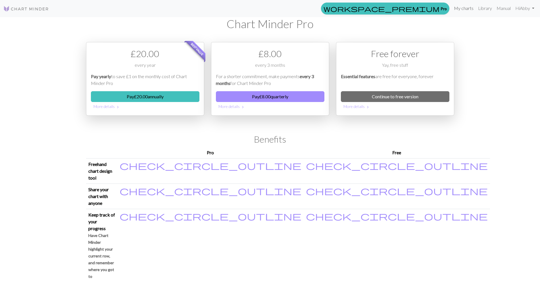
click at [466, 7] on link "My charts" at bounding box center [464, 8] width 24 height 11
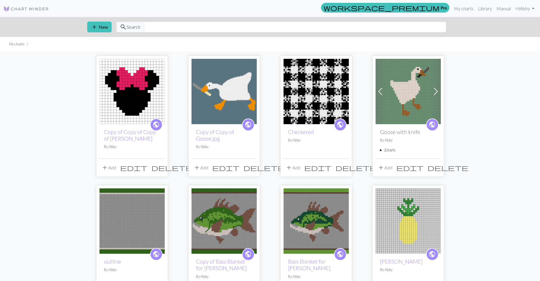
click at [129, 108] on img at bounding box center [131, 91] width 65 height 65
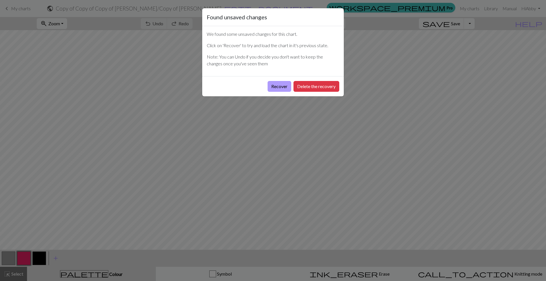
click at [276, 81] on button "Recover" at bounding box center [279, 86] width 24 height 11
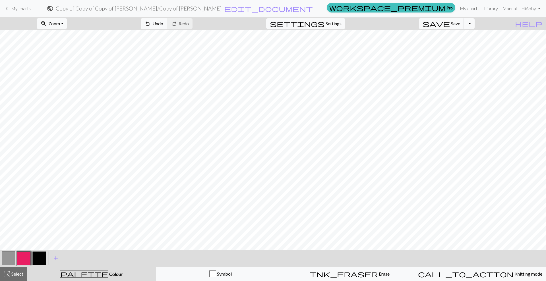
click at [6, 271] on span "highlight_alt" at bounding box center [7, 274] width 7 height 8
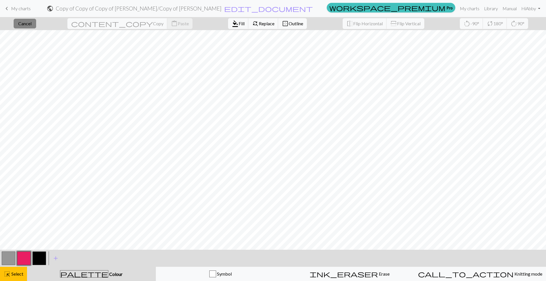
click at [32, 23] on span "Cancel" at bounding box center [24, 23] width 13 height 5
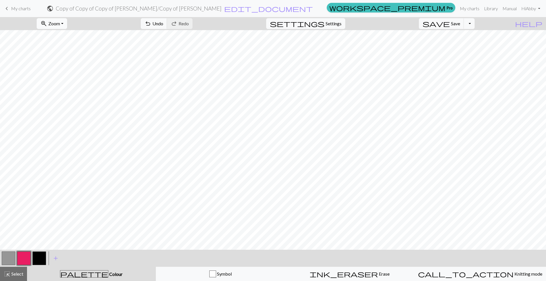
click at [60, 22] on span "Zoom" at bounding box center [54, 23] width 12 height 5
click at [66, 70] on button "50%" at bounding box center [59, 68] width 45 height 9
click at [41, 260] on button "button" at bounding box center [39, 258] width 14 height 14
click at [17, 270] on button "highlight_alt Select Select" at bounding box center [13, 274] width 27 height 14
click at [9, 262] on button "button" at bounding box center [9, 258] width 14 height 14
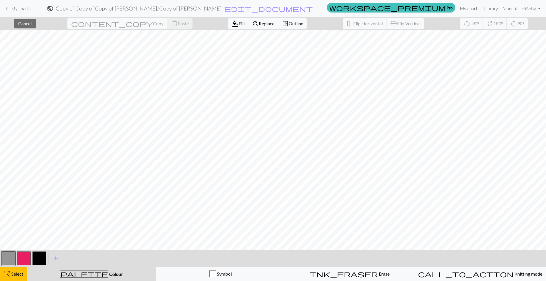
click at [224, 30] on div "format_color_fill Fill find_replace Replace border_outer Outline" at bounding box center [267, 23] width 87 height 13
click at [232, 23] on span "format_color_fill" at bounding box center [235, 24] width 7 height 8
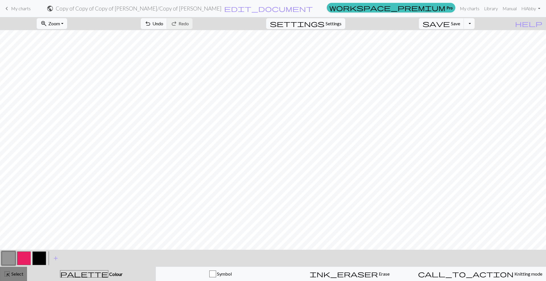
click at [23, 275] on span "Select" at bounding box center [17, 273] width 13 height 5
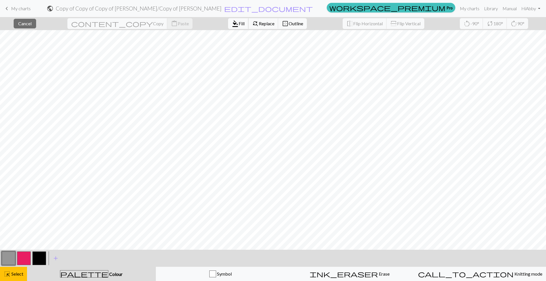
click at [238, 24] on span "Fill" at bounding box center [241, 23] width 6 height 5
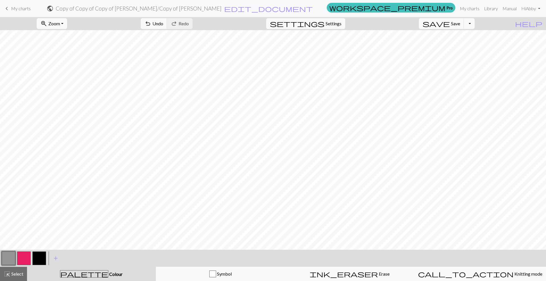
click at [40, 259] on button "button" at bounding box center [39, 258] width 14 height 14
click at [163, 25] on span "Undo" at bounding box center [157, 23] width 11 height 5
click at [8, 274] on span "highlight_alt" at bounding box center [7, 274] width 7 height 8
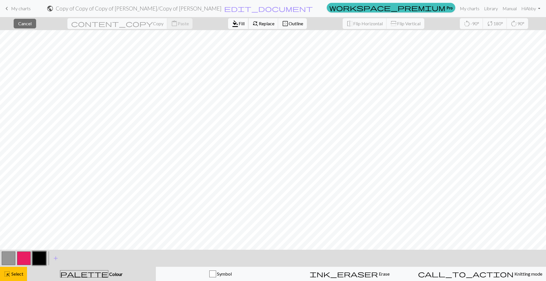
click at [238, 25] on span "Fill" at bounding box center [241, 23] width 6 height 5
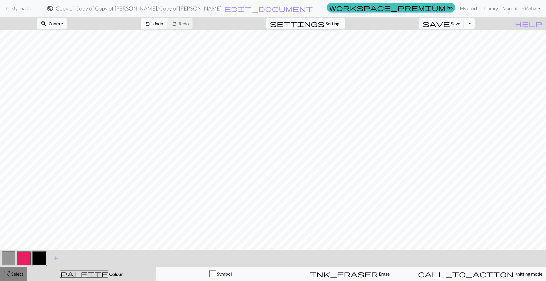
click at [21, 271] on div "highlight_alt Select Select" at bounding box center [14, 274] width 20 height 7
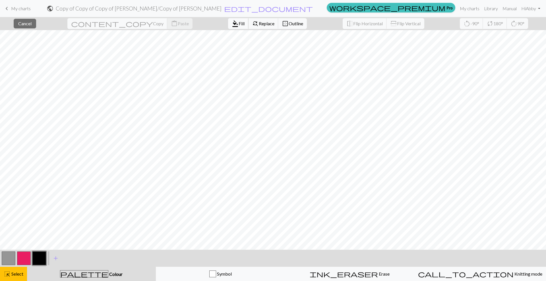
click at [232, 24] on span "format_color_fill" at bounding box center [235, 24] width 7 height 8
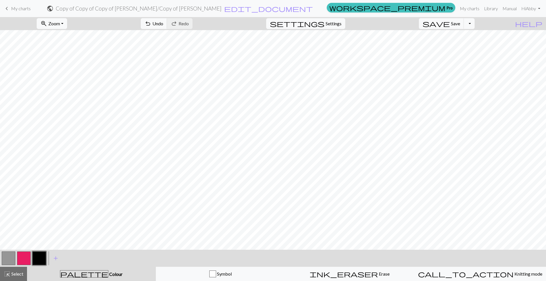
click at [6, 275] on span "highlight_alt" at bounding box center [7, 274] width 7 height 8
click at [34, 257] on button "button" at bounding box center [39, 258] width 14 height 14
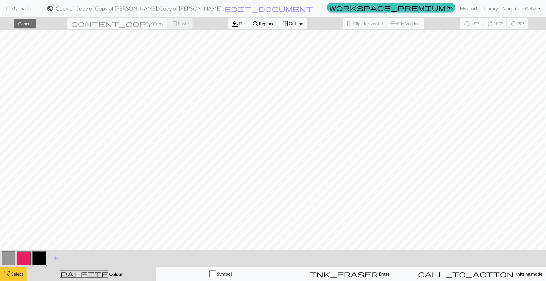
click at [21, 269] on button "highlight_alt Select Select" at bounding box center [13, 274] width 27 height 14
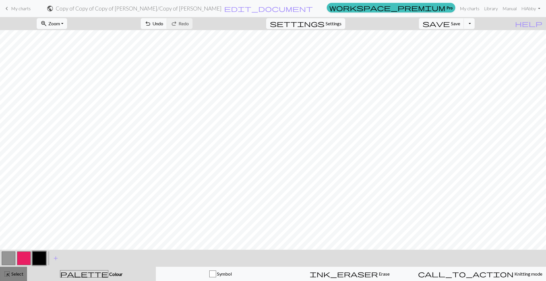
click at [18, 275] on span "Select" at bounding box center [17, 273] width 13 height 5
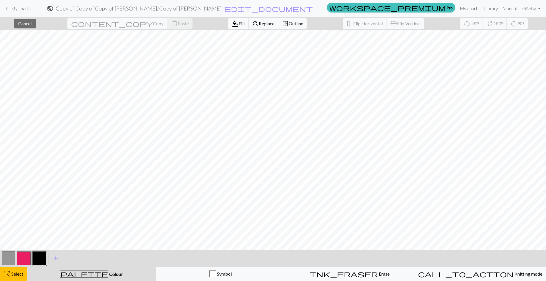
click at [228, 22] on button "format_color_fill Fill" at bounding box center [238, 23] width 20 height 11
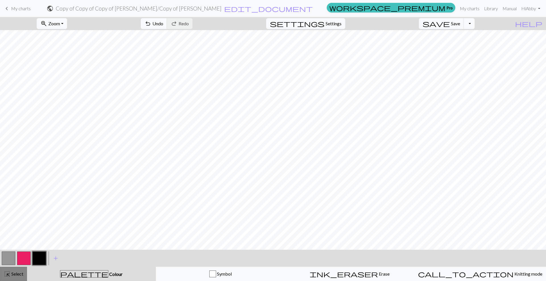
click at [23, 271] on button "highlight_alt Select Select" at bounding box center [13, 274] width 27 height 14
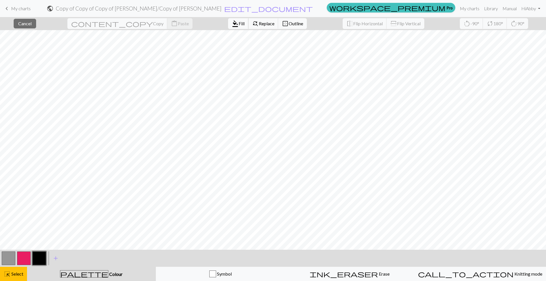
click at [232, 25] on span "format_color_fill" at bounding box center [235, 24] width 7 height 8
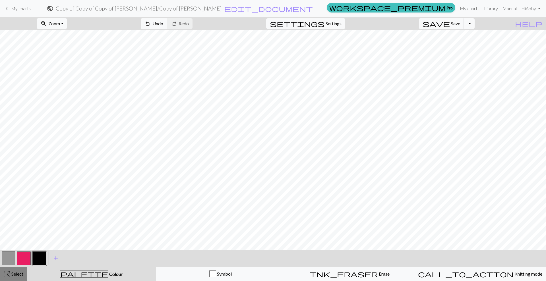
click at [6, 274] on span "highlight_alt" at bounding box center [7, 274] width 7 height 8
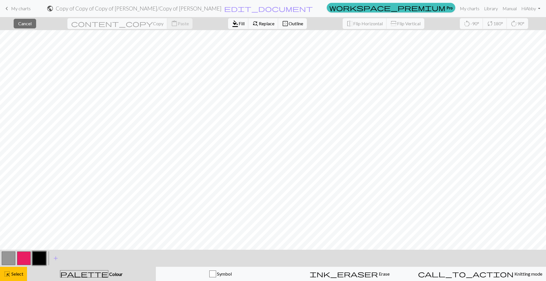
click at [10, 258] on button "button" at bounding box center [9, 258] width 14 height 14
click at [232, 23] on span "format_color_fill" at bounding box center [235, 24] width 7 height 8
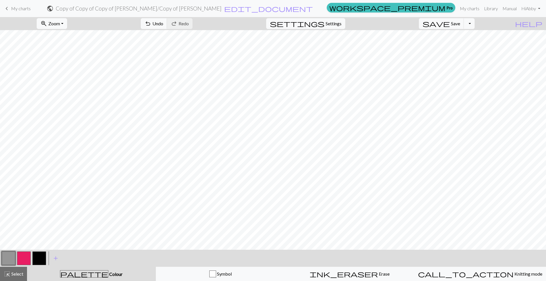
click at [37, 259] on button "button" at bounding box center [39, 258] width 14 height 14
click at [8, 275] on span "highlight_alt" at bounding box center [7, 274] width 7 height 8
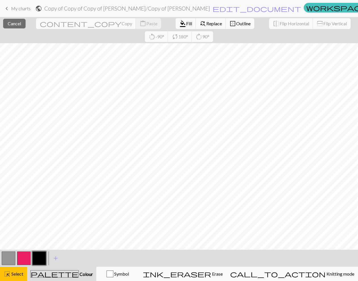
click at [1, 256] on div at bounding box center [8, 258] width 15 height 15
click at [6, 256] on button "button" at bounding box center [9, 258] width 14 height 14
click at [179, 26] on span "format_color_fill" at bounding box center [182, 24] width 7 height 8
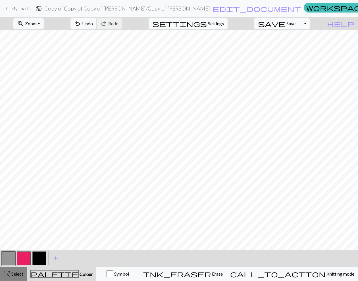
click at [20, 272] on span "Select" at bounding box center [17, 273] width 13 height 5
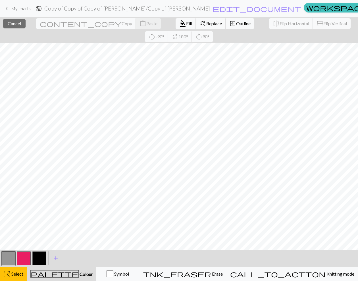
click at [31, 278] on button "palette Colour Colour" at bounding box center [61, 274] width 69 height 14
click at [25, 276] on button "highlight_alt Select Select" at bounding box center [13, 274] width 27 height 14
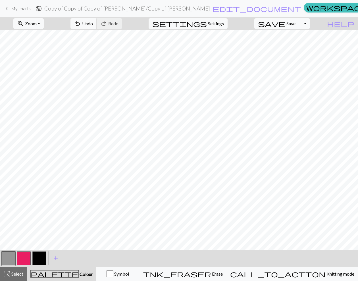
click at [42, 258] on button "button" at bounding box center [39, 258] width 14 height 14
drag, startPoint x: 10, startPoint y: 259, endPoint x: 27, endPoint y: 252, distance: 18.4
click at [11, 259] on button "button" at bounding box center [9, 258] width 14 height 14
click at [31, 261] on div at bounding box center [23, 258] width 15 height 15
click at [35, 261] on button "button" at bounding box center [39, 258] width 14 height 14
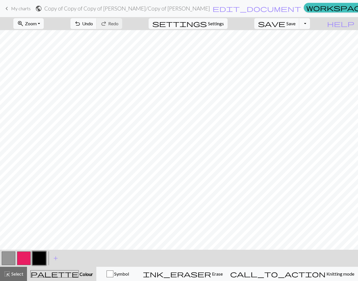
click at [5, 253] on button "button" at bounding box center [9, 258] width 14 height 14
click at [310, 25] on button "Toggle Dropdown" at bounding box center [304, 23] width 11 height 11
drag, startPoint x: 39, startPoint y: 259, endPoint x: 55, endPoint y: 250, distance: 18.6
click at [38, 259] on button "button" at bounding box center [39, 258] width 14 height 14
click at [6, 260] on button "button" at bounding box center [9, 258] width 14 height 14
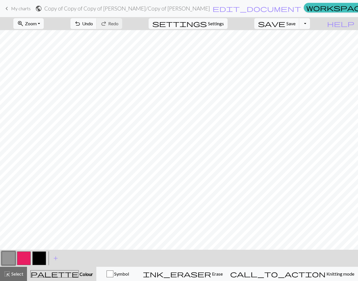
click at [41, 258] on button "button" at bounding box center [39, 258] width 14 height 14
click at [8, 258] on button "button" at bounding box center [9, 258] width 14 height 14
click at [35, 258] on button "button" at bounding box center [39, 258] width 14 height 14
click at [20, 279] on button "highlight_alt Select Select" at bounding box center [13, 274] width 27 height 14
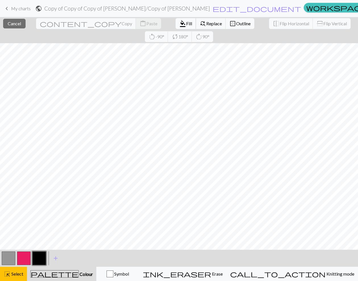
click at [176, 26] on button "format_color_fill Fill" at bounding box center [186, 23] width 20 height 11
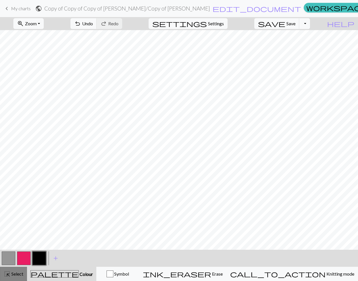
click at [10, 269] on button "highlight_alt Select Select" at bounding box center [13, 274] width 27 height 14
click at [10, 257] on button "button" at bounding box center [9, 258] width 14 height 14
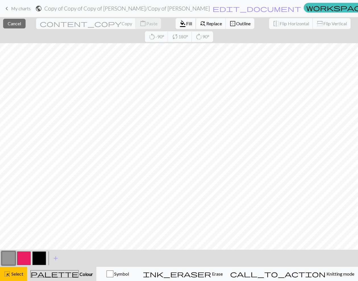
click at [179, 24] on span "format_color_fill" at bounding box center [182, 24] width 7 height 8
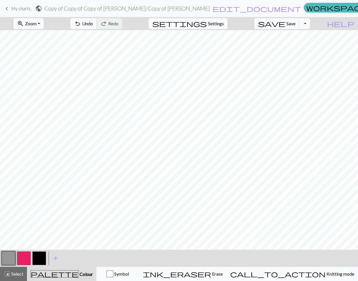
click at [31, 258] on div at bounding box center [24, 258] width 46 height 15
click at [39, 262] on button "button" at bounding box center [39, 258] width 14 height 14
click at [27, 259] on button "button" at bounding box center [24, 258] width 14 height 14
click at [38, 258] on button "button" at bounding box center [39, 258] width 14 height 14
click at [9, 272] on span "highlight_alt" at bounding box center [7, 274] width 7 height 8
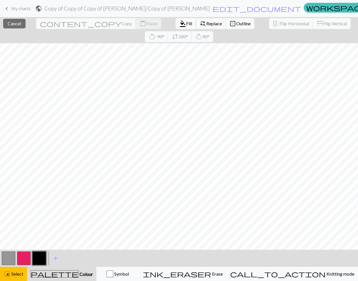
click at [179, 22] on span "format_color_fill" at bounding box center [182, 24] width 7 height 8
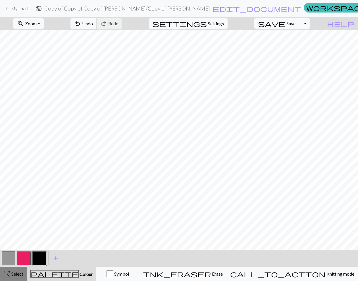
click at [15, 275] on div "highlight_alt Select Select" at bounding box center [14, 274] width 20 height 7
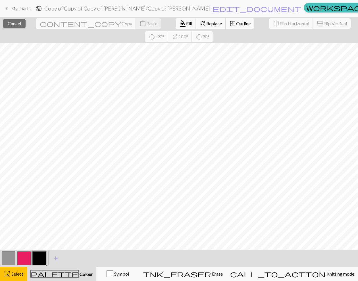
click at [186, 26] on span "Fill" at bounding box center [189, 23] width 6 height 5
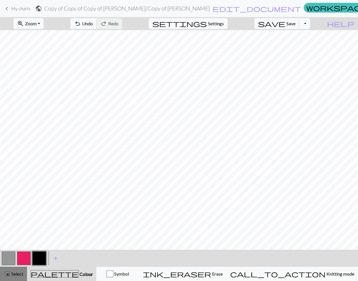
click at [19, 273] on span "Select" at bounding box center [17, 273] width 13 height 5
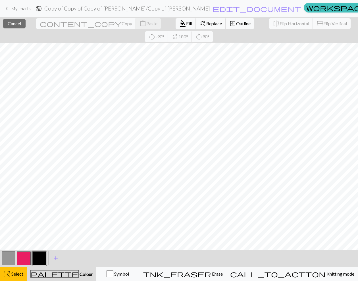
click at [27, 251] on div at bounding box center [23, 258] width 15 height 15
click at [26, 257] on button "button" at bounding box center [24, 258] width 14 height 14
click at [186, 25] on span "Fill" at bounding box center [189, 23] width 6 height 5
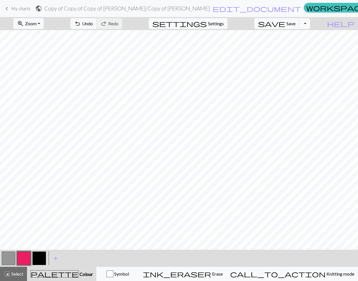
click at [42, 259] on button "button" at bounding box center [39, 258] width 14 height 14
click at [13, 257] on button "button" at bounding box center [9, 258] width 14 height 14
click at [39, 261] on button "button" at bounding box center [39, 258] width 14 height 14
click at [14, 255] on button "button" at bounding box center [9, 258] width 14 height 14
click at [23, 259] on button "button" at bounding box center [24, 258] width 14 height 14
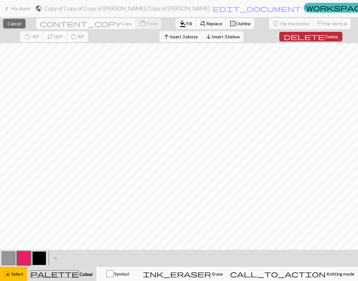
click at [284, 38] on span "delete" at bounding box center [304, 37] width 41 height 8
click at [170, 37] on span "Insert 3 above" at bounding box center [184, 36] width 28 height 5
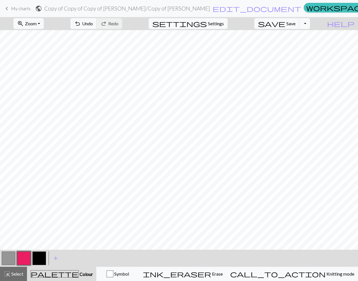
click at [44, 251] on div at bounding box center [39, 258] width 15 height 15
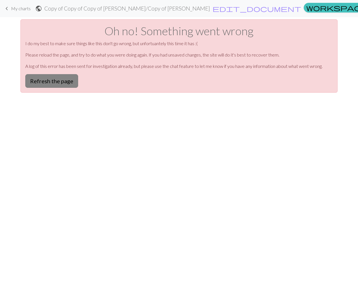
click at [49, 86] on button "Refresh the page" at bounding box center [51, 81] width 53 height 14
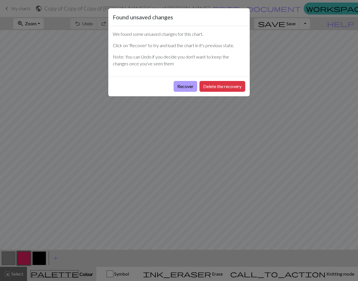
click at [181, 86] on button "Recover" at bounding box center [186, 86] width 24 height 11
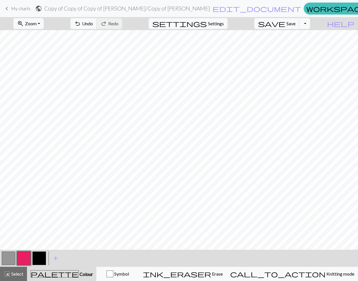
click at [39, 257] on button "button" at bounding box center [39, 258] width 14 height 14
click at [285, 21] on span "save" at bounding box center [271, 24] width 27 height 8
click at [43, 21] on div "Chart saved" at bounding box center [179, 11] width 358 height 22
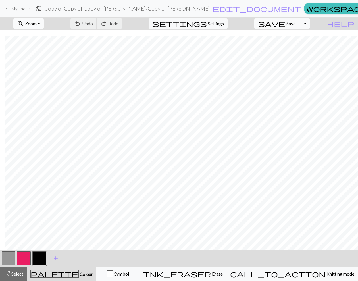
click at [44, 22] on button "zoom_in Zoom Zoom" at bounding box center [28, 23] width 30 height 11
click at [37, 67] on button "50%" at bounding box center [36, 68] width 45 height 9
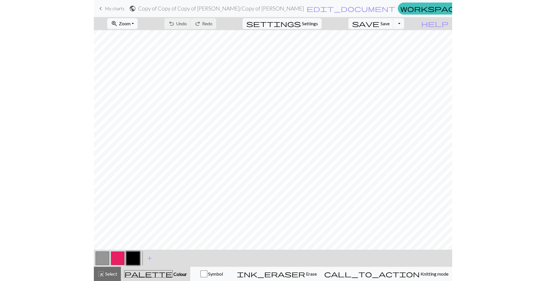
scroll to position [0, 0]
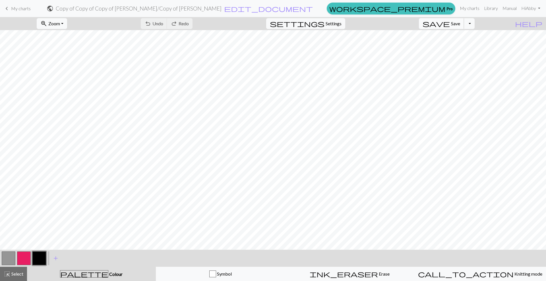
click at [358, 23] on button "save Save Save" at bounding box center [441, 23] width 45 height 11
click at [358, 23] on span "save" at bounding box center [435, 24] width 27 height 8
